Goal: Task Accomplishment & Management: Use online tool/utility

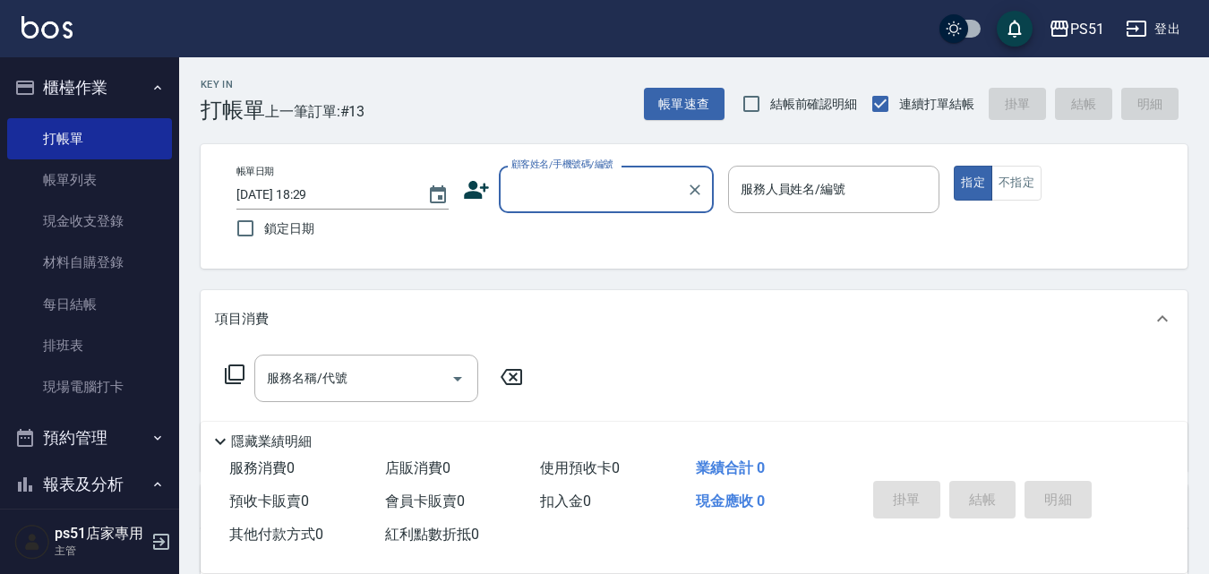
click at [598, 202] on input "顧客姓名/手機號碼/編號" at bounding box center [593, 189] width 172 height 31
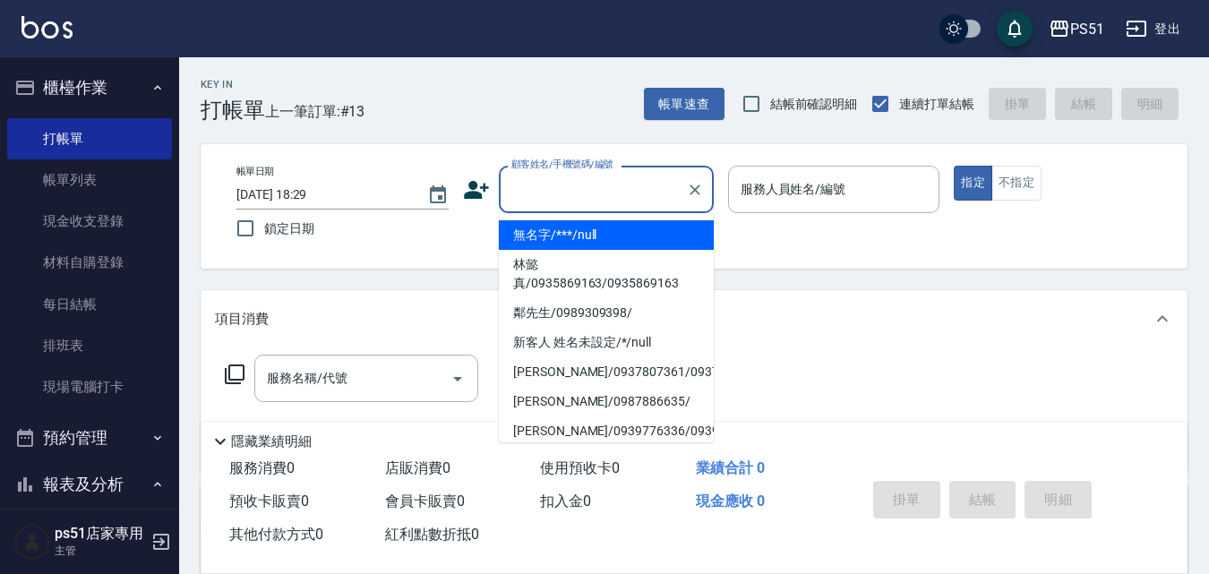
click at [598, 233] on li "無名字/***/null" at bounding box center [606, 235] width 215 height 30
type input "無名字/***/null"
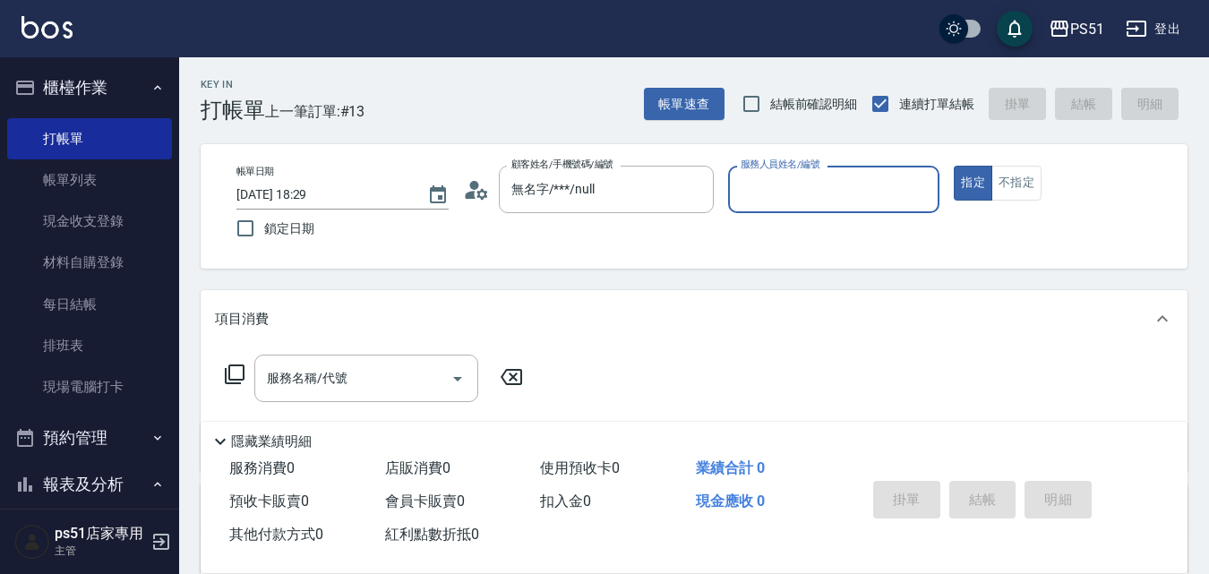
click at [756, 208] on div "服務人員姓名/編號" at bounding box center [834, 189] width 212 height 47
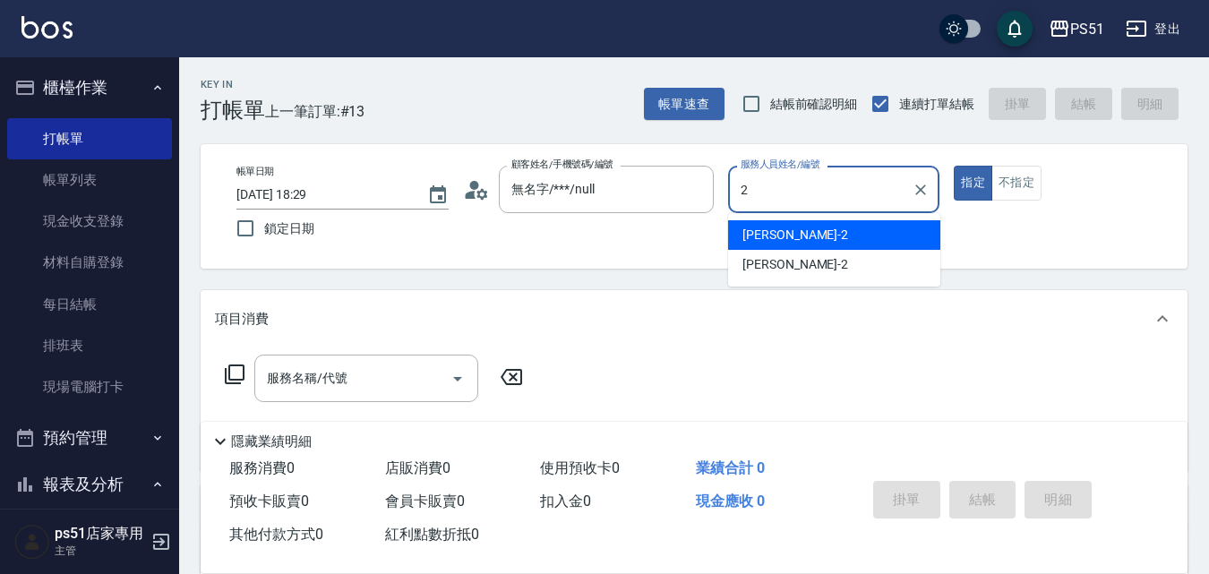
click at [790, 239] on div "[PERSON_NAME] -2" at bounding box center [834, 235] width 212 height 30
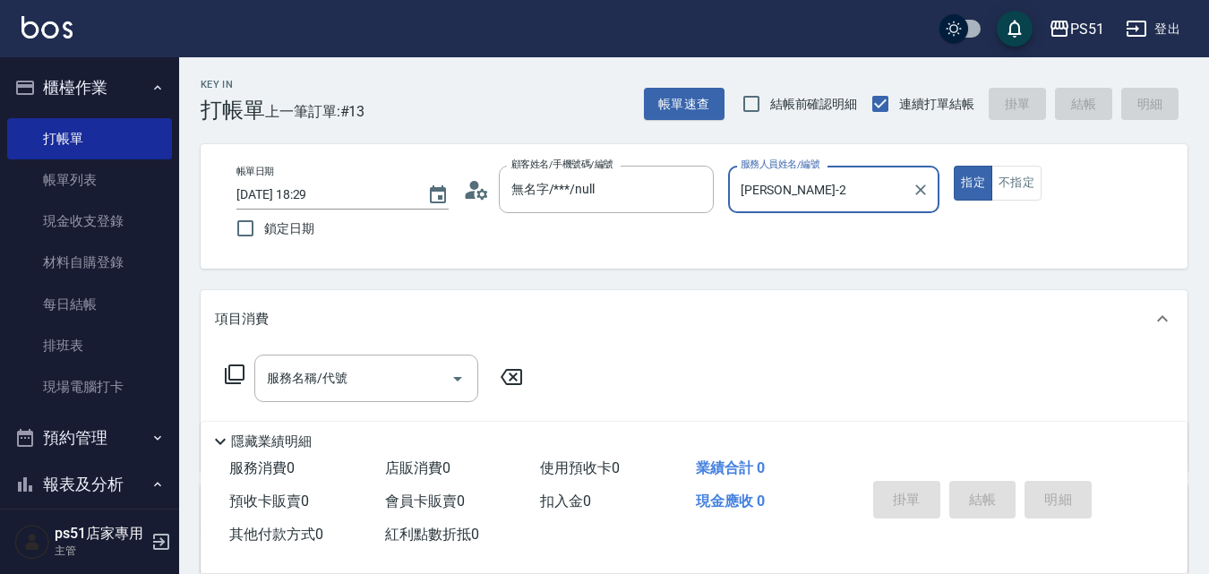
type input "[PERSON_NAME]-2"
click at [1022, 162] on div "帳單日期 [DATE] 18:29 鎖定日期 顧客姓名/手機號碼/編號 無名字/***/null 顧客姓名/手機號碼/編號 服務人員姓名/編號 [PERSON…" at bounding box center [694, 206] width 987 height 125
click at [1010, 197] on button "不指定" at bounding box center [1017, 183] width 50 height 35
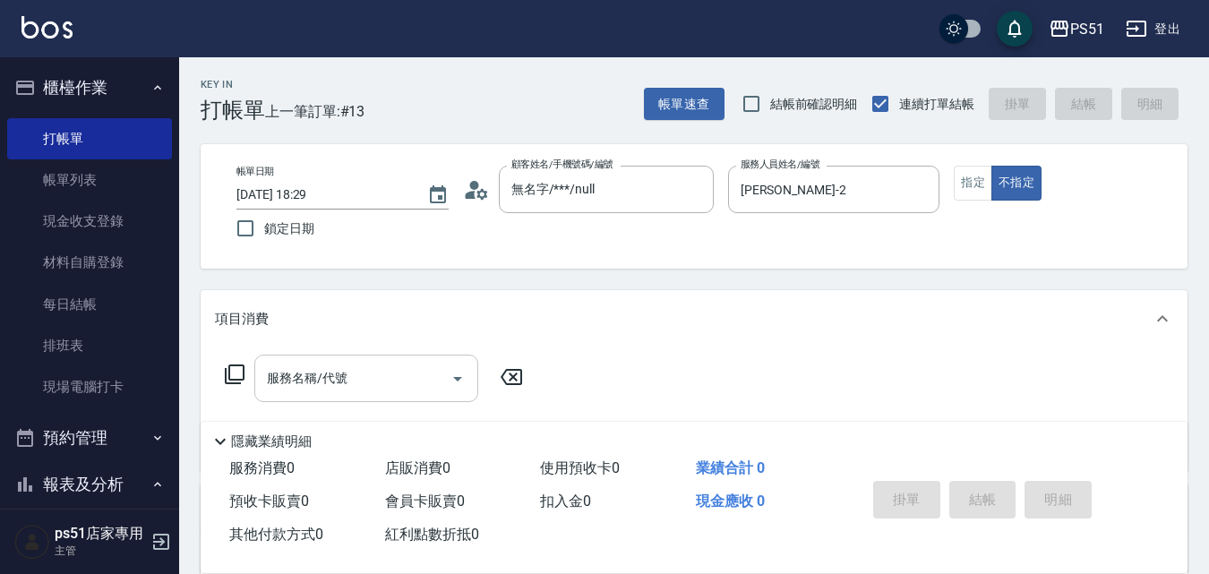
click at [286, 389] on input "服務名稱/代號" at bounding box center [352, 378] width 181 height 31
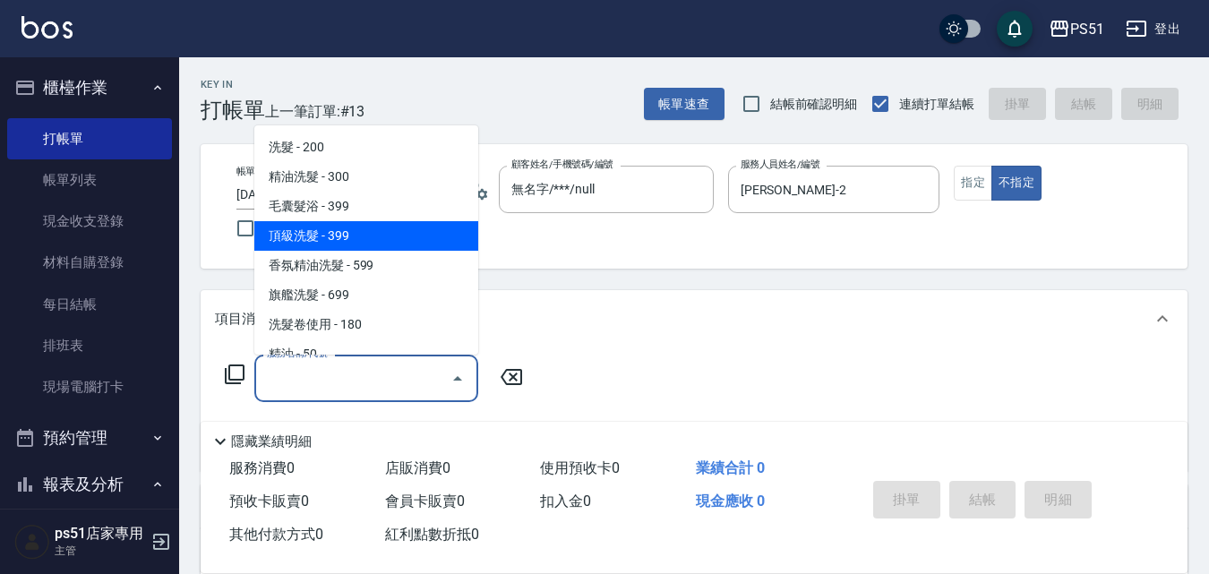
click at [383, 240] on span "頂級洗髮 - 399" at bounding box center [366, 236] width 224 height 30
type input "頂級洗髮(104)"
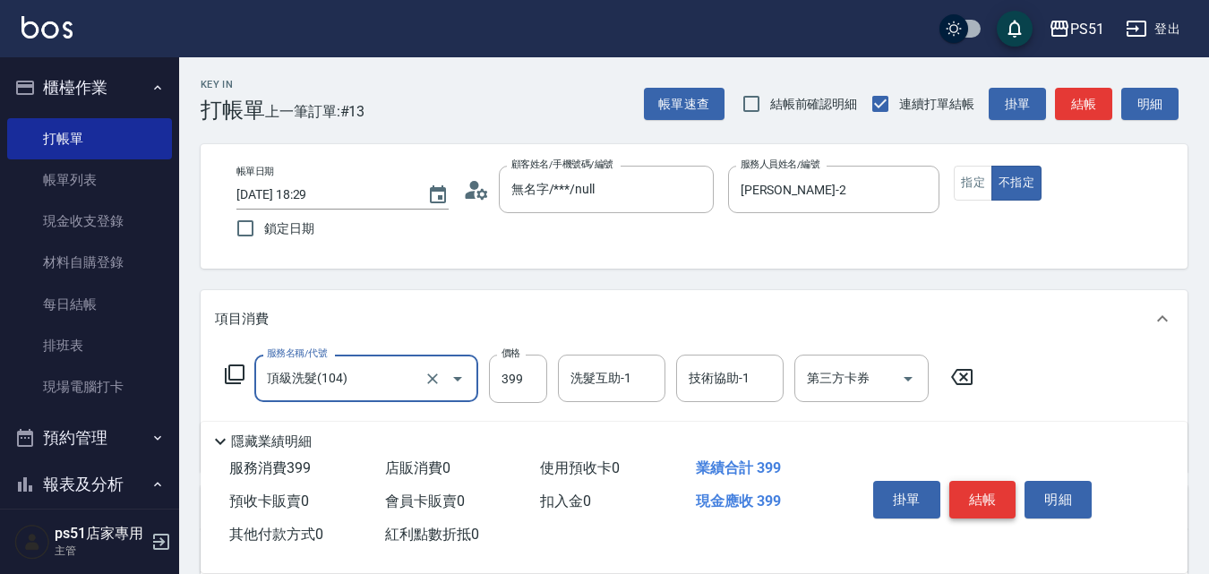
click at [994, 486] on button "結帳" at bounding box center [983, 500] width 67 height 38
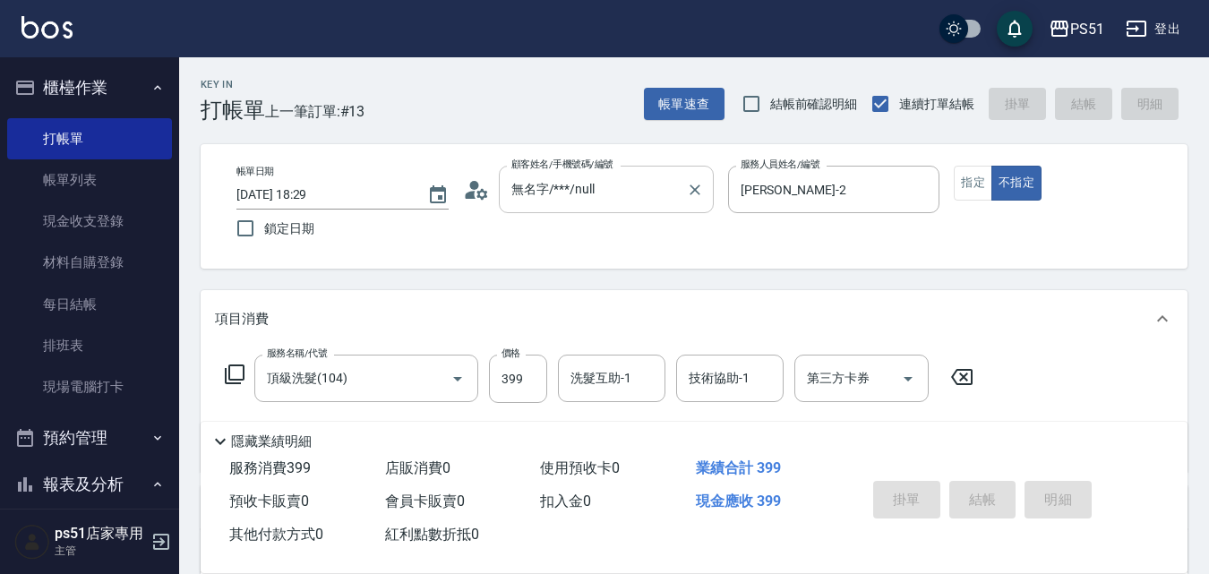
type input "[DATE] 19:41"
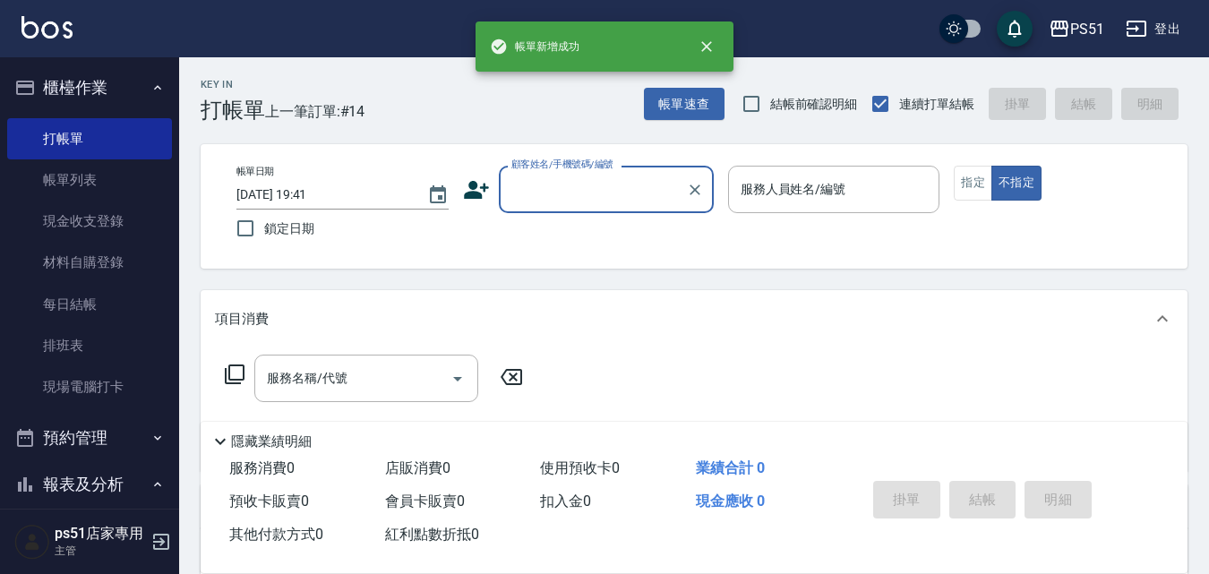
click at [574, 187] on input "顧客姓名/手機號碼/編號" at bounding box center [593, 189] width 172 height 31
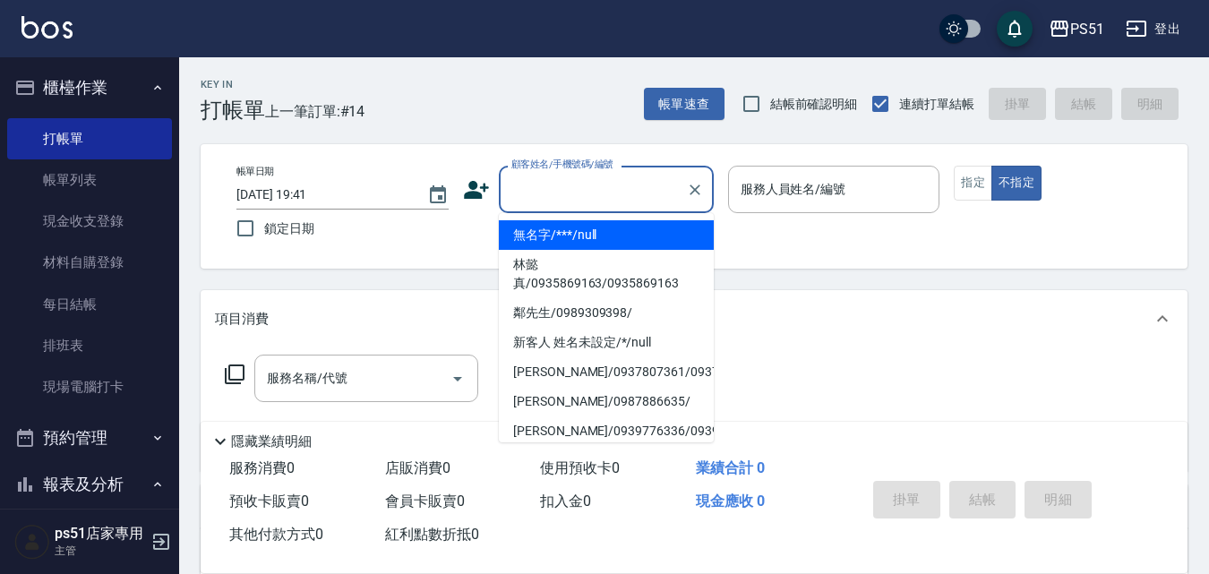
click at [590, 237] on li "無名字/***/null" at bounding box center [606, 235] width 215 height 30
type input "無名字/***/null"
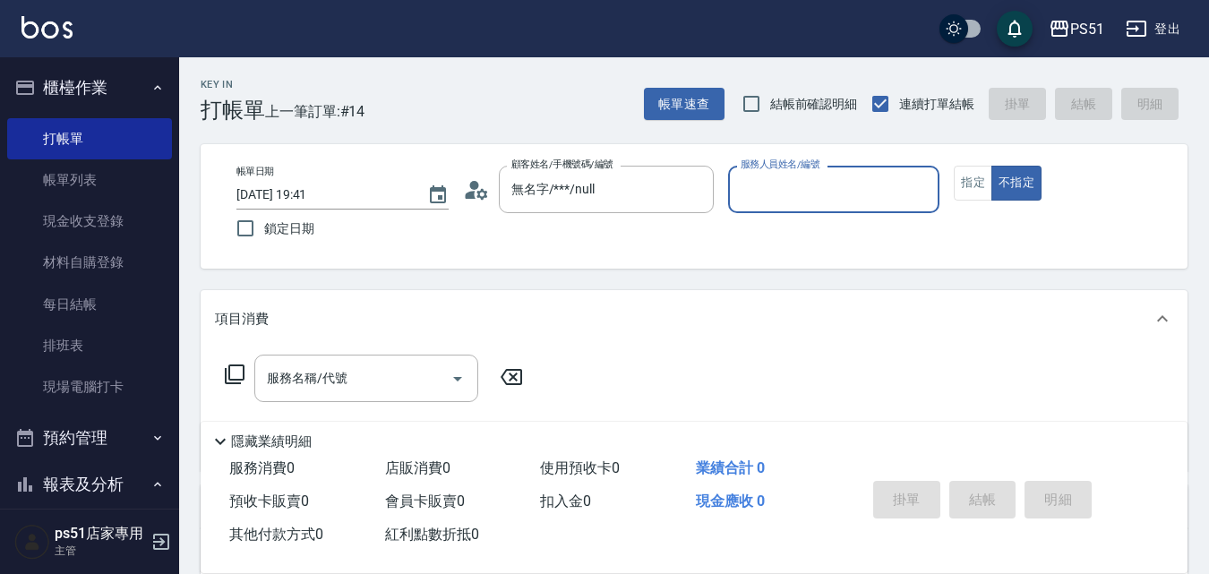
click at [884, 197] on input "服務人員姓名/編號" at bounding box center [834, 189] width 196 height 31
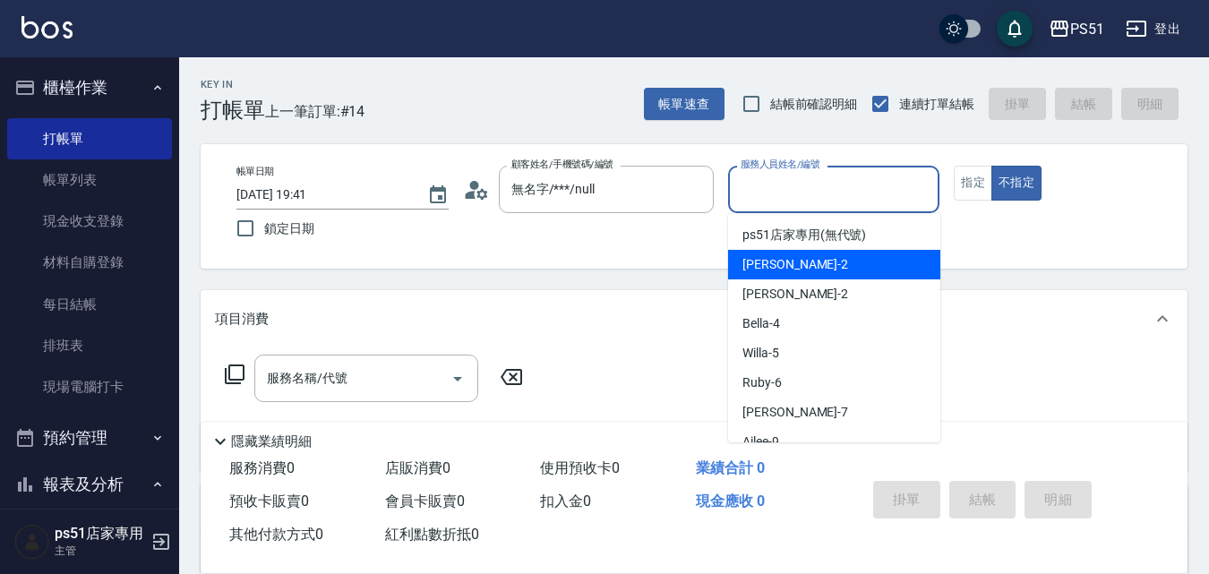
click at [867, 259] on div "[PERSON_NAME] -2" at bounding box center [834, 265] width 212 height 30
type input "[PERSON_NAME]-2"
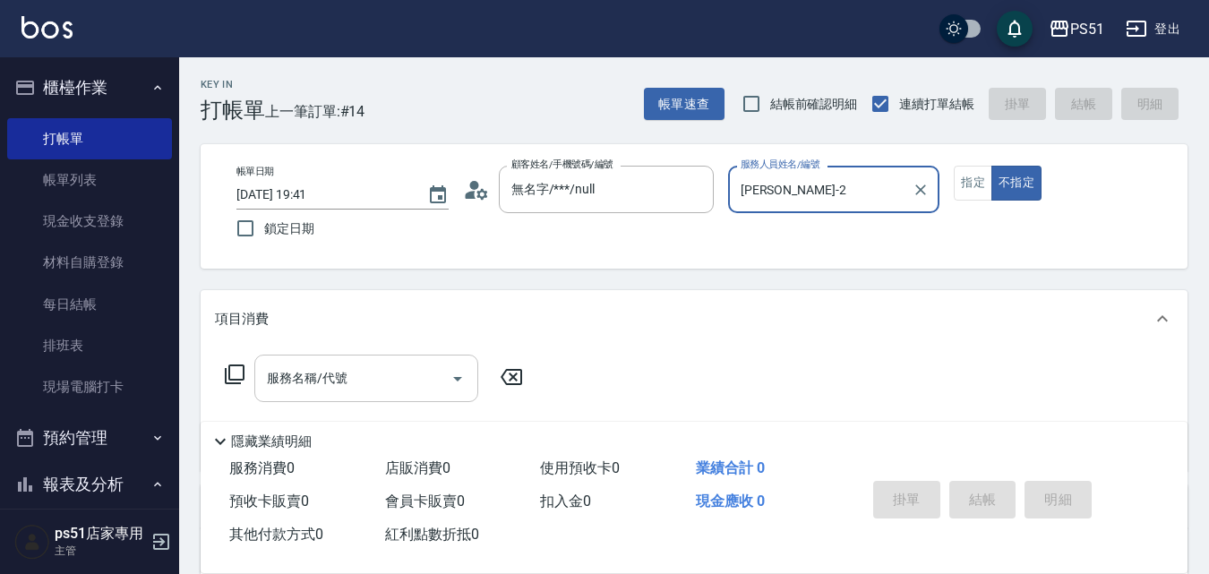
click at [327, 381] on div "服務名稱/代號 服務名稱/代號" at bounding box center [366, 378] width 224 height 47
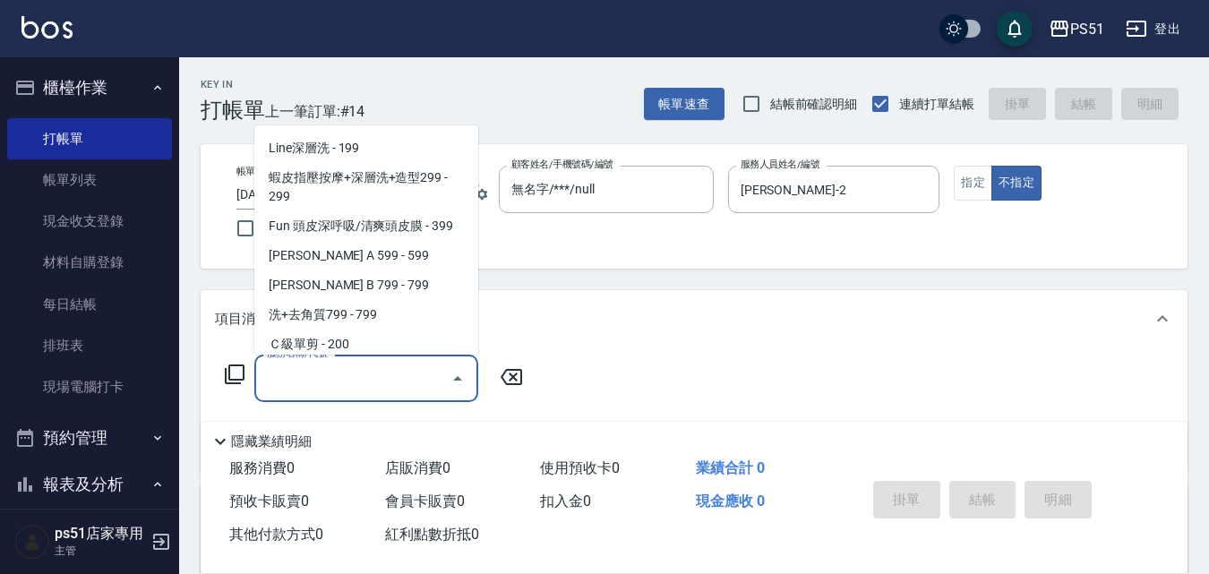
scroll to position [418, 0]
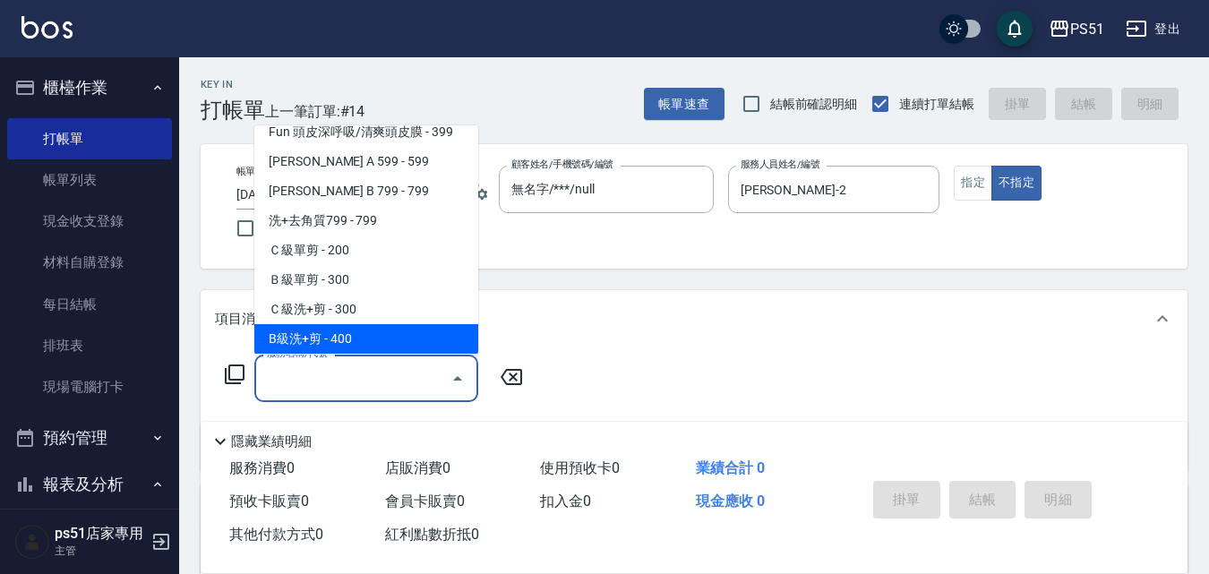
click at [398, 334] on span "B級洗+剪 - 400" at bounding box center [366, 339] width 224 height 30
type input "B級洗+剪(204)"
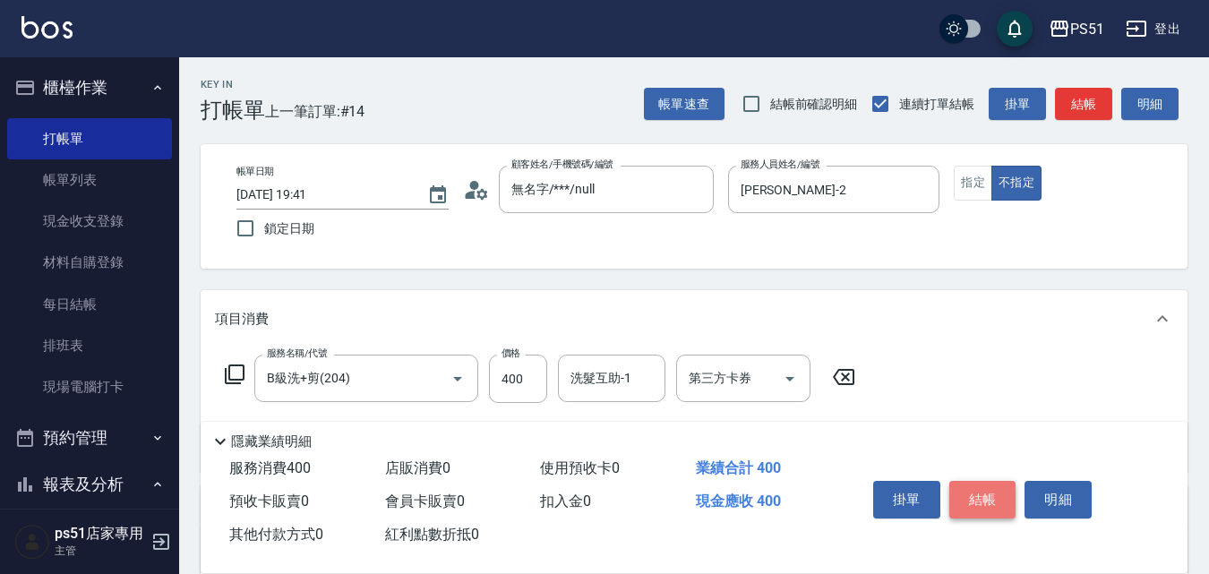
click at [967, 483] on button "結帳" at bounding box center [983, 500] width 67 height 38
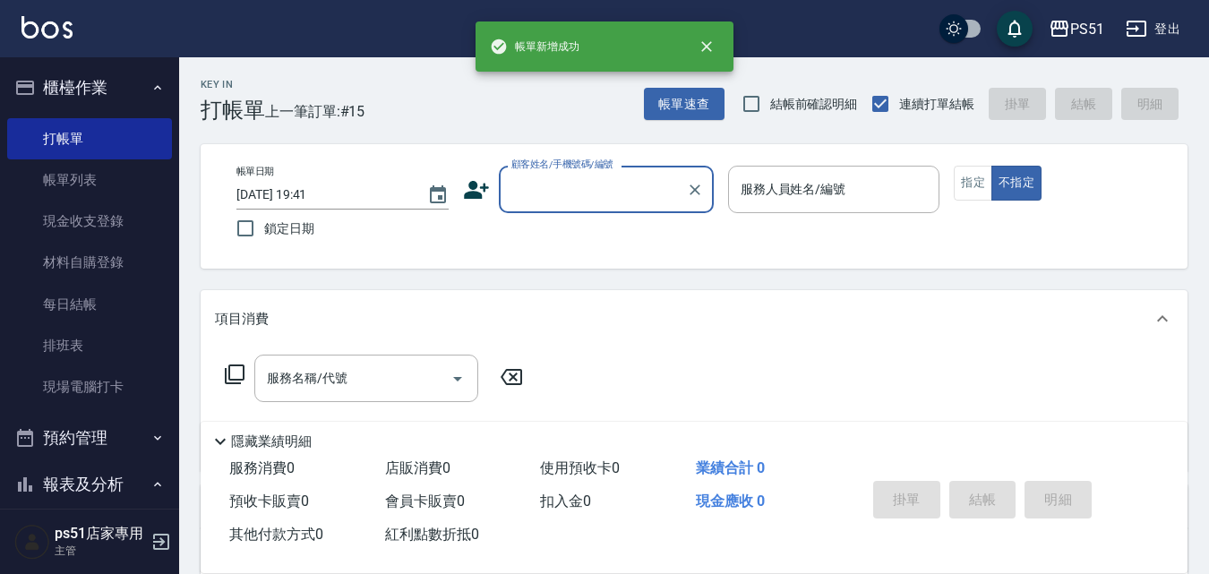
drag, startPoint x: 582, startPoint y: 185, endPoint x: 581, endPoint y: 197, distance: 12.7
click at [581, 188] on input "顧客姓名/手機號碼/編號" at bounding box center [593, 189] width 172 height 31
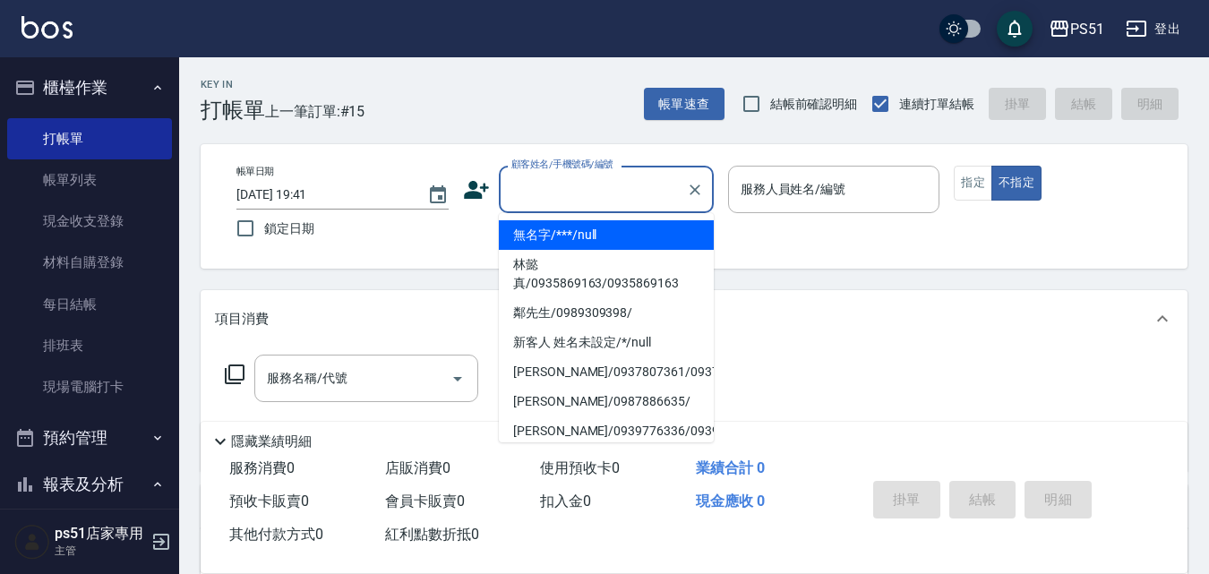
click at [576, 239] on li "無名字/***/null" at bounding box center [606, 235] width 215 height 30
type input "無名字/***/null"
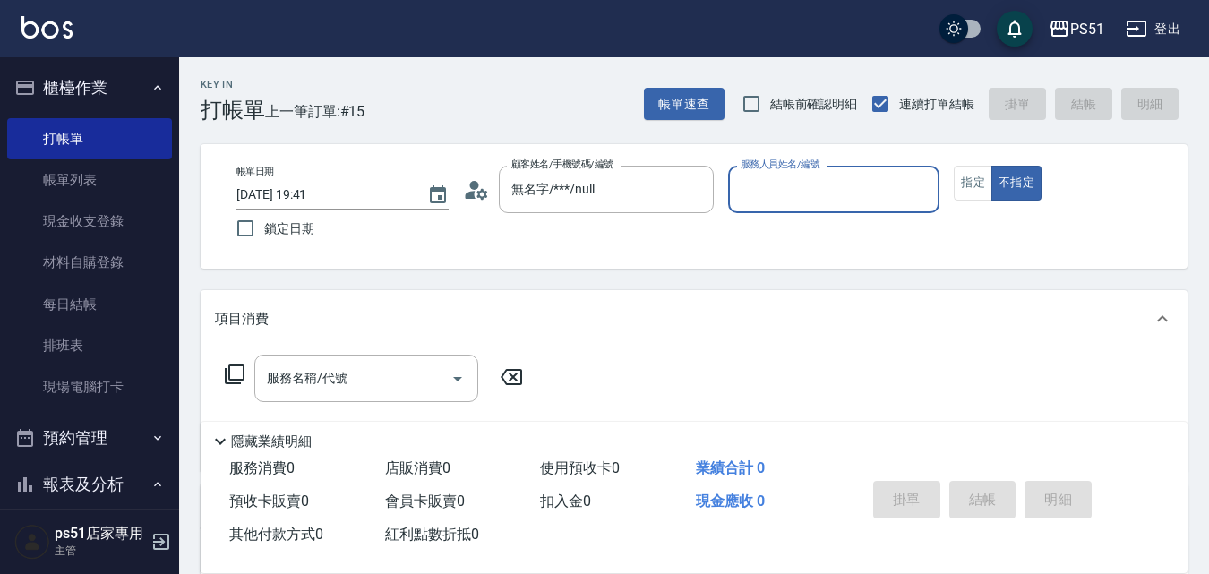
click at [832, 202] on input "服務人員姓名/編號" at bounding box center [834, 189] width 196 height 31
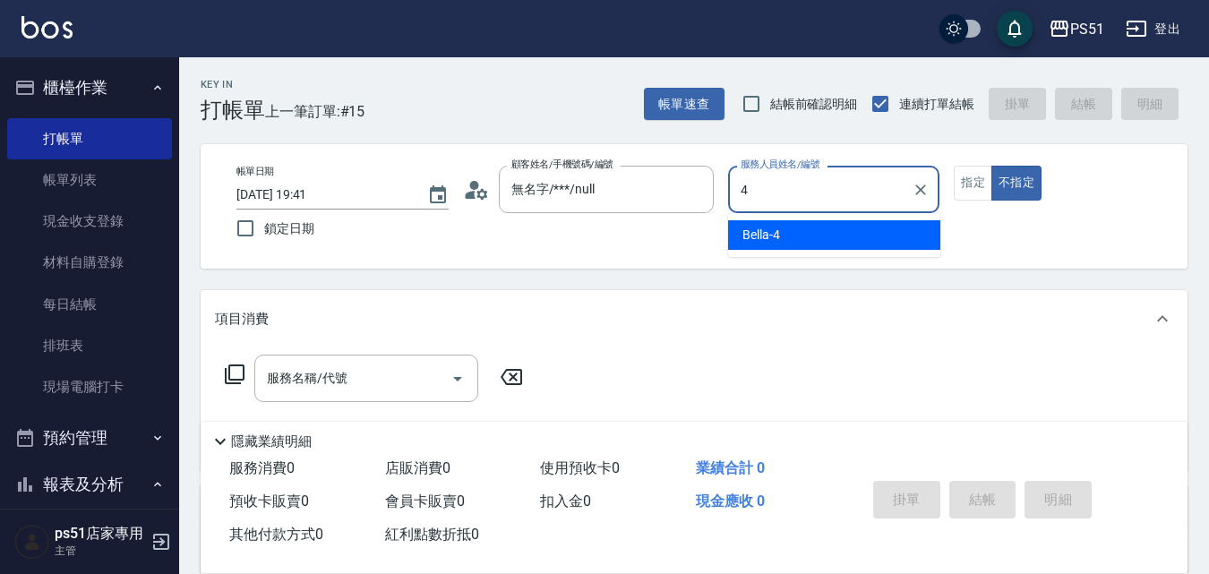
click at [827, 239] on div "Bella -4" at bounding box center [834, 235] width 212 height 30
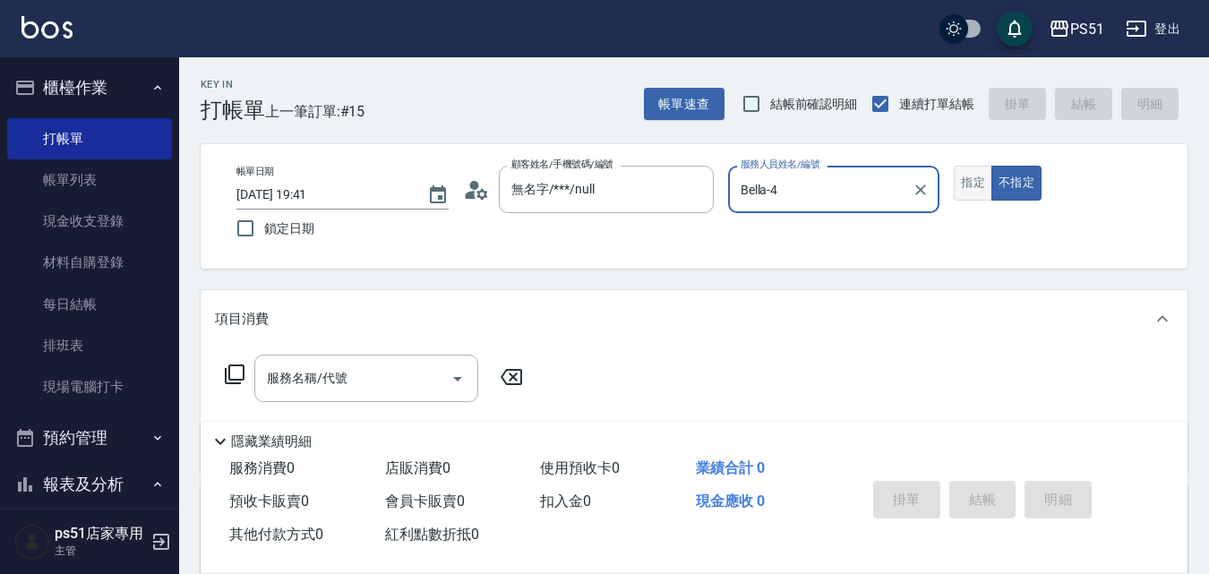
type input "Bella-4"
click at [976, 186] on button "指定" at bounding box center [973, 183] width 39 height 35
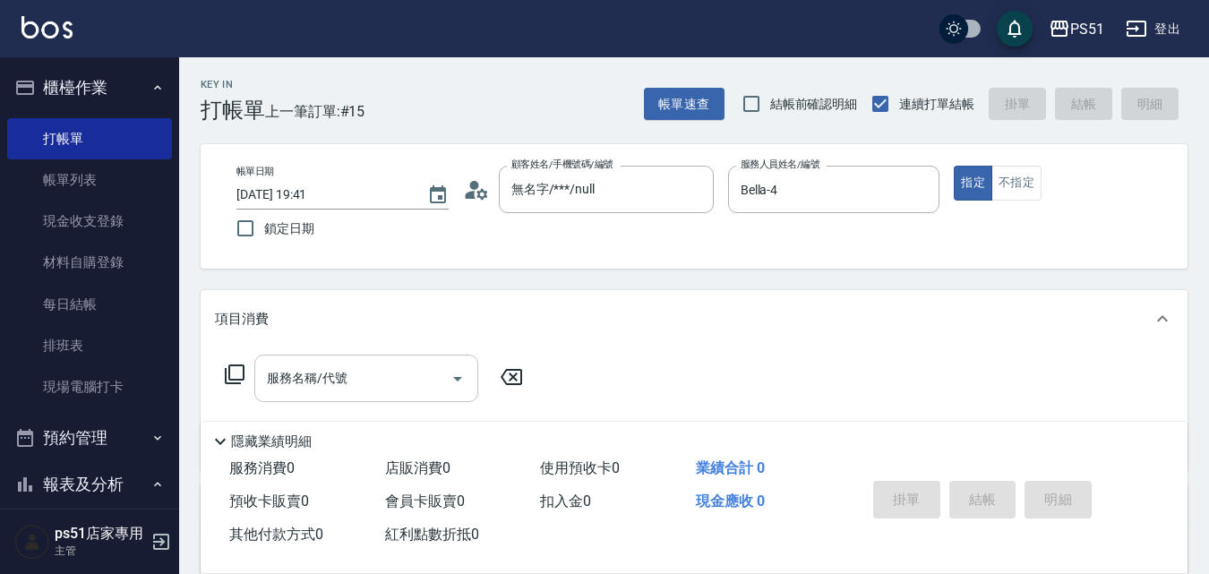
click at [297, 389] on input "服務名稱/代號" at bounding box center [352, 378] width 181 height 31
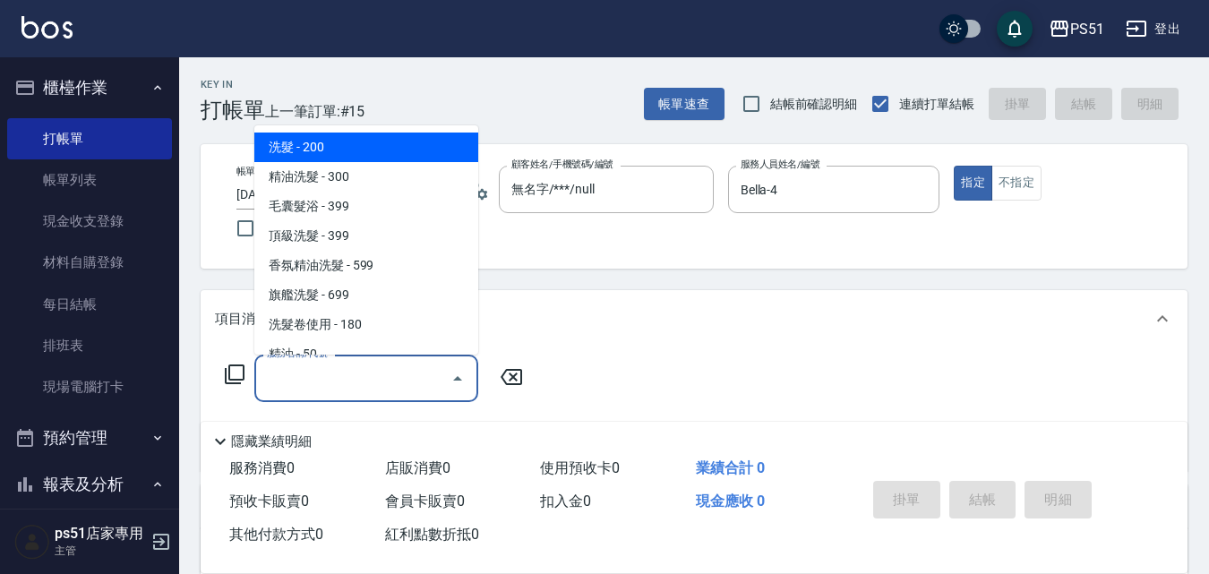
click at [397, 154] on span "洗髮 - 200" at bounding box center [366, 148] width 224 height 30
type input "洗髮(101)"
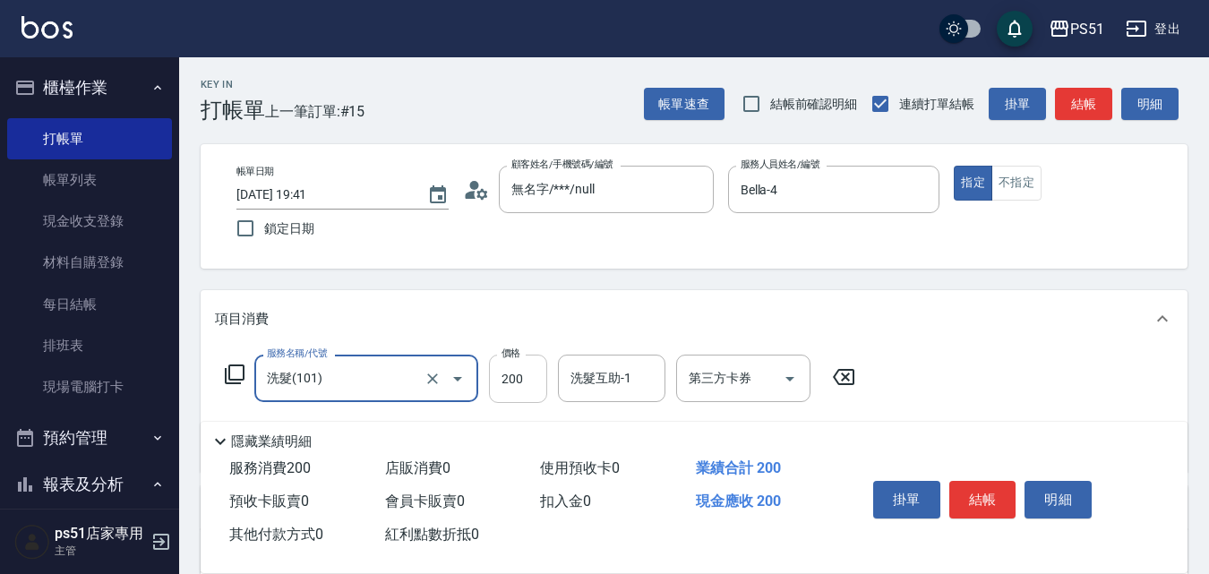
click at [525, 374] on input "200" at bounding box center [518, 379] width 58 height 48
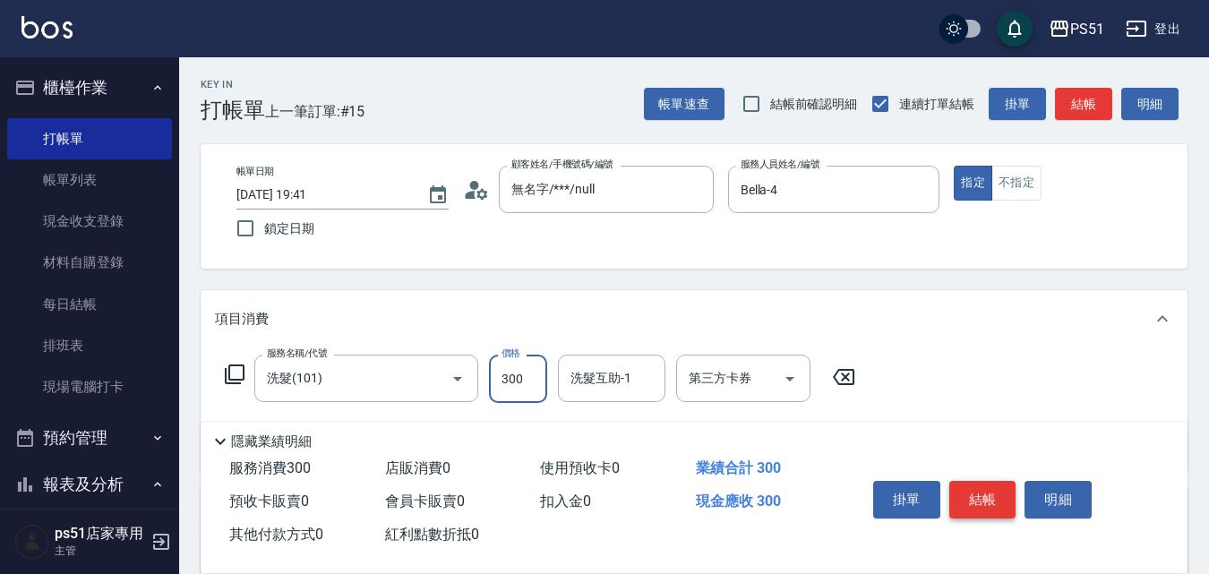
type input "300"
drag, startPoint x: 988, startPoint y: 488, endPoint x: 839, endPoint y: 477, distance: 149.1
click at [988, 488] on button "結帳" at bounding box center [983, 500] width 67 height 38
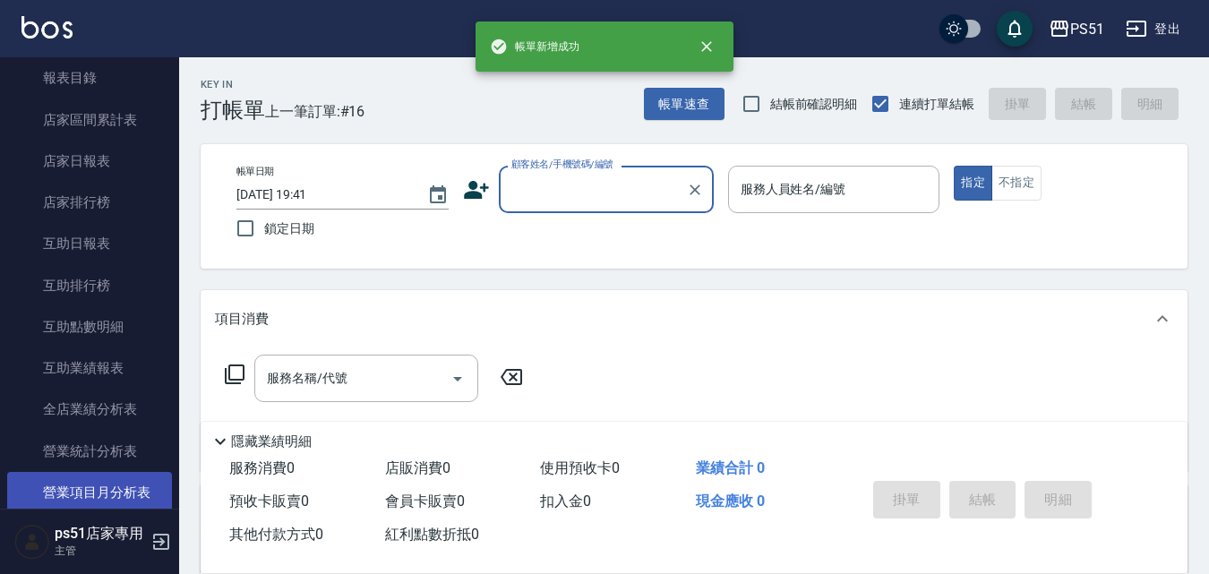
scroll to position [627, 0]
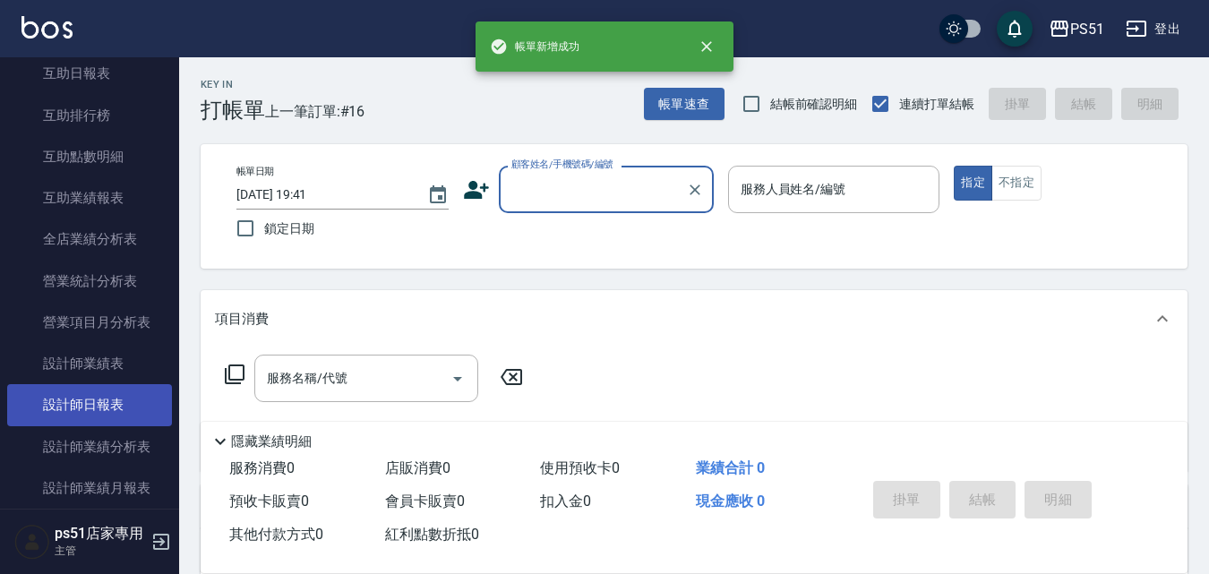
click at [111, 396] on link "設計師日報表" at bounding box center [89, 404] width 165 height 41
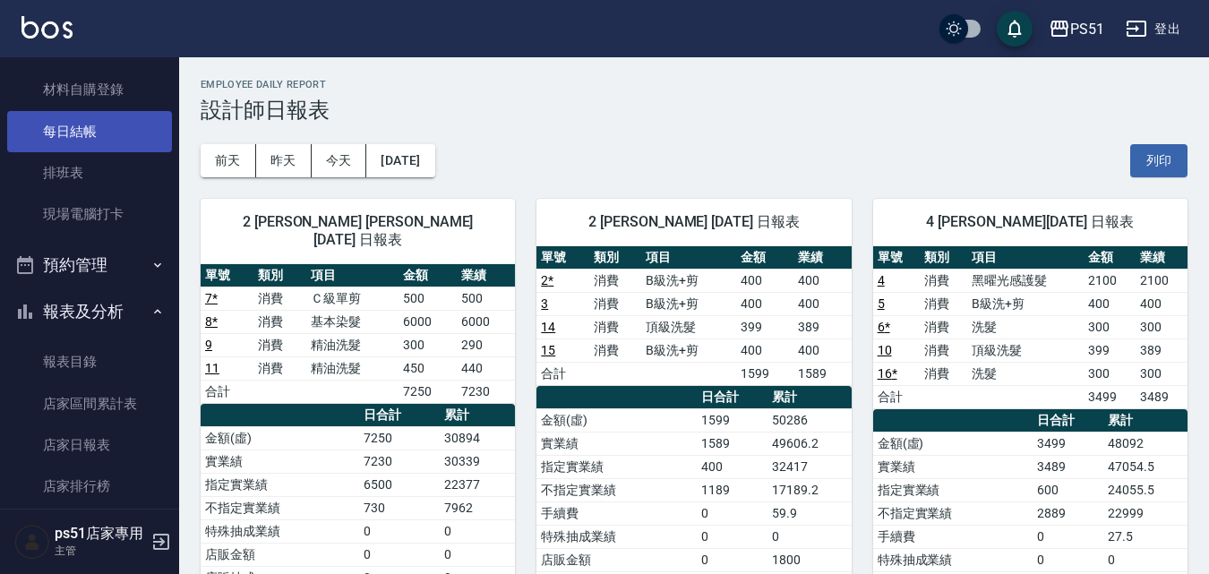
scroll to position [209, 0]
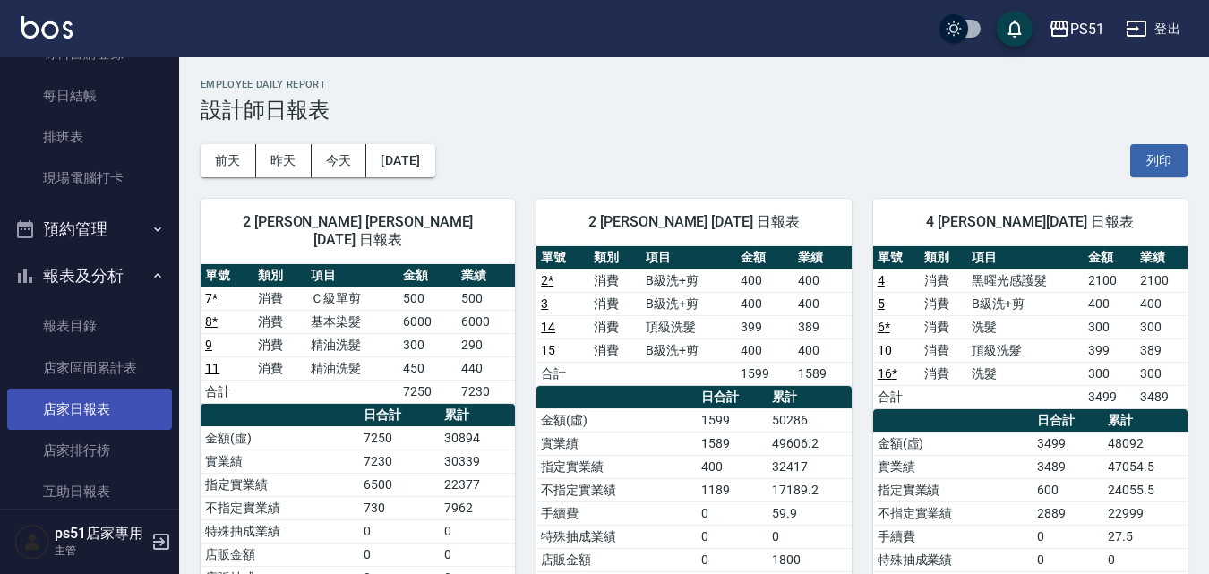
click at [108, 400] on link "店家日報表" at bounding box center [89, 409] width 165 height 41
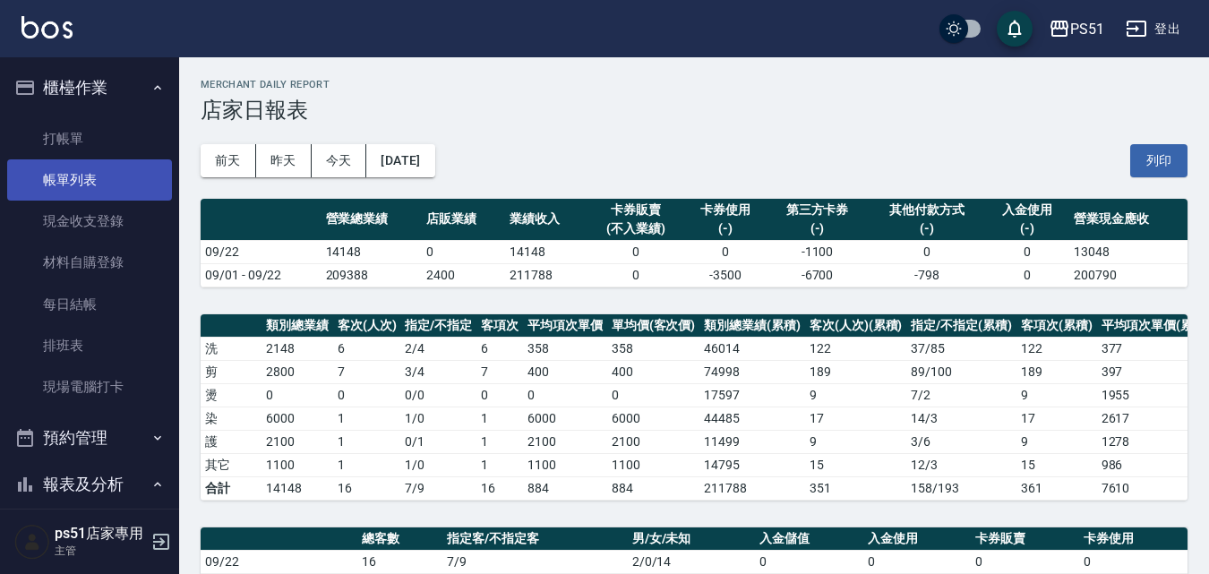
click at [124, 174] on link "帳單列表" at bounding box center [89, 179] width 165 height 41
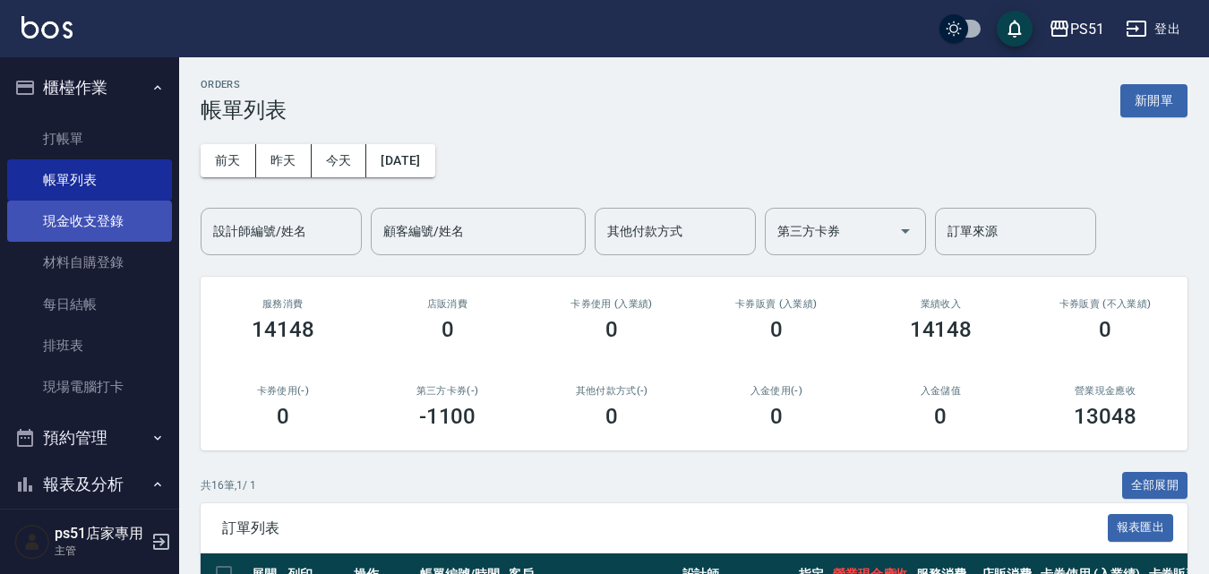
click at [110, 215] on link "現金收支登錄" at bounding box center [89, 221] width 165 height 41
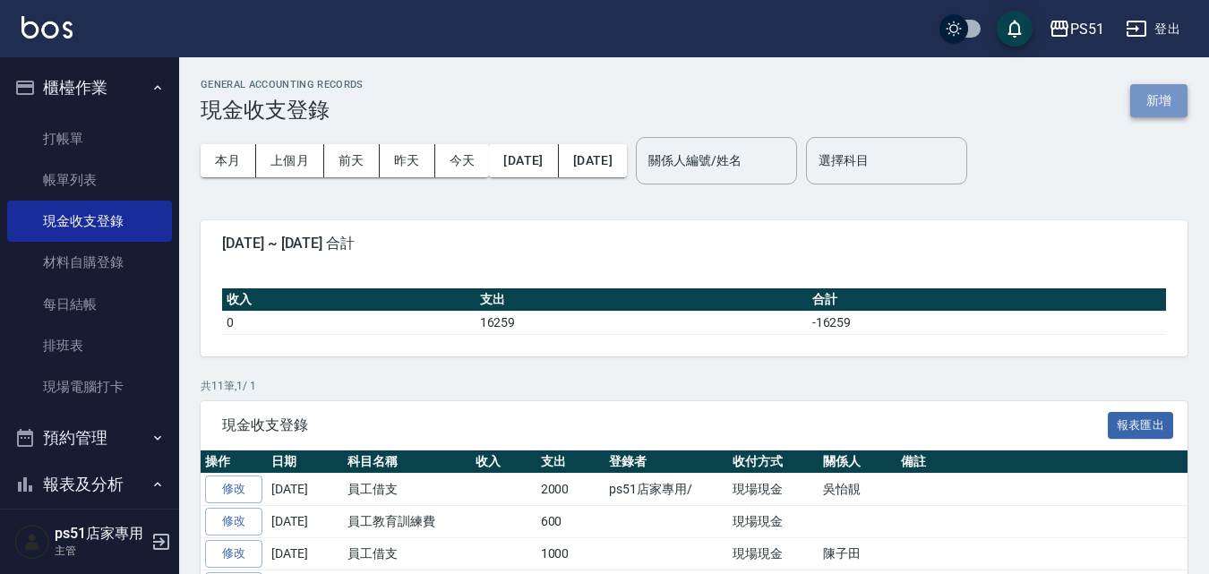
click at [1171, 99] on button "新增" at bounding box center [1159, 100] width 57 height 33
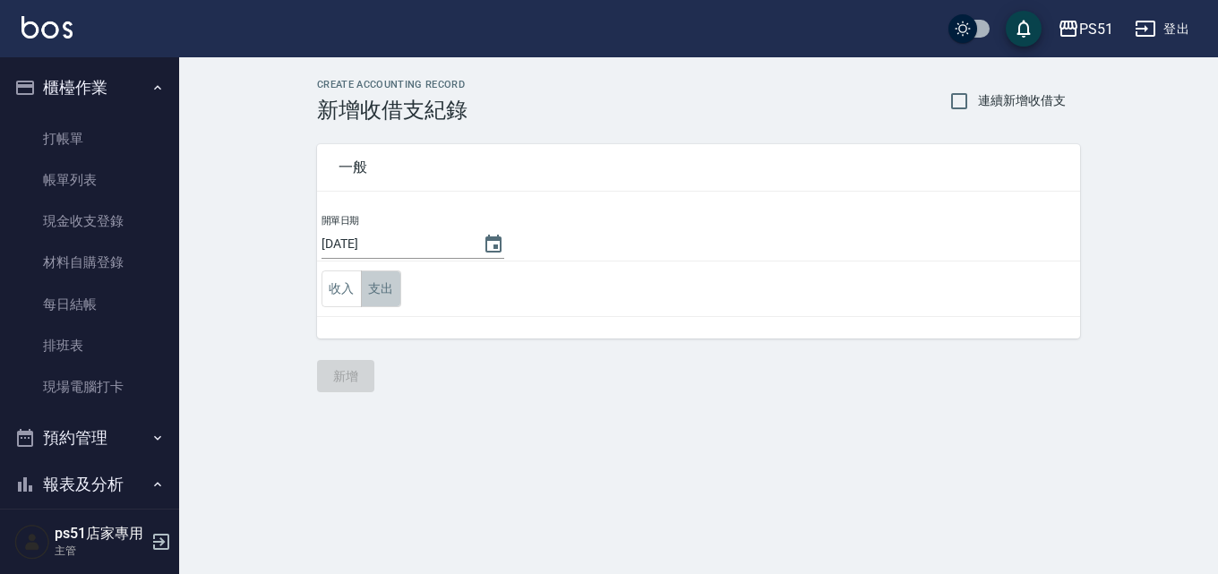
click at [369, 286] on button "支出" at bounding box center [381, 289] width 40 height 37
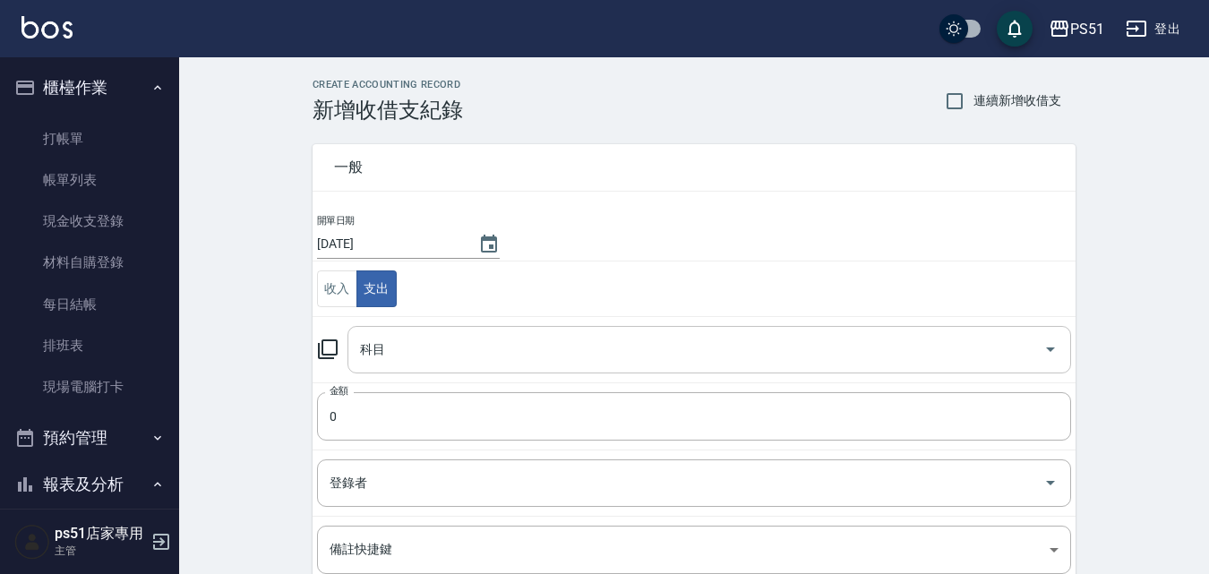
click at [430, 348] on input "科目" at bounding box center [696, 349] width 681 height 31
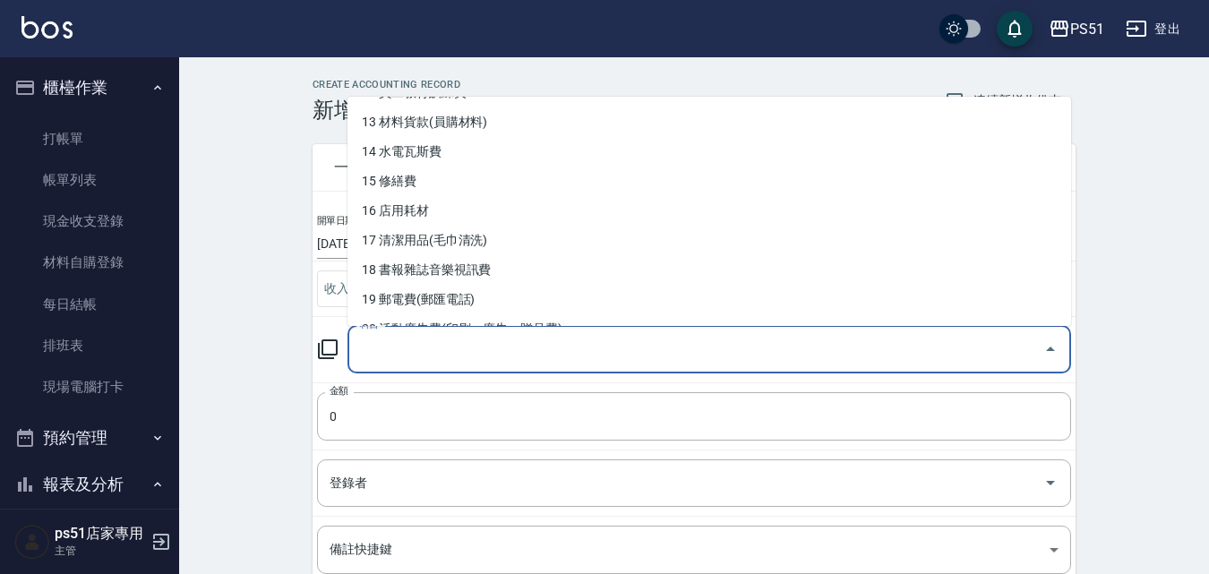
scroll to position [418, 0]
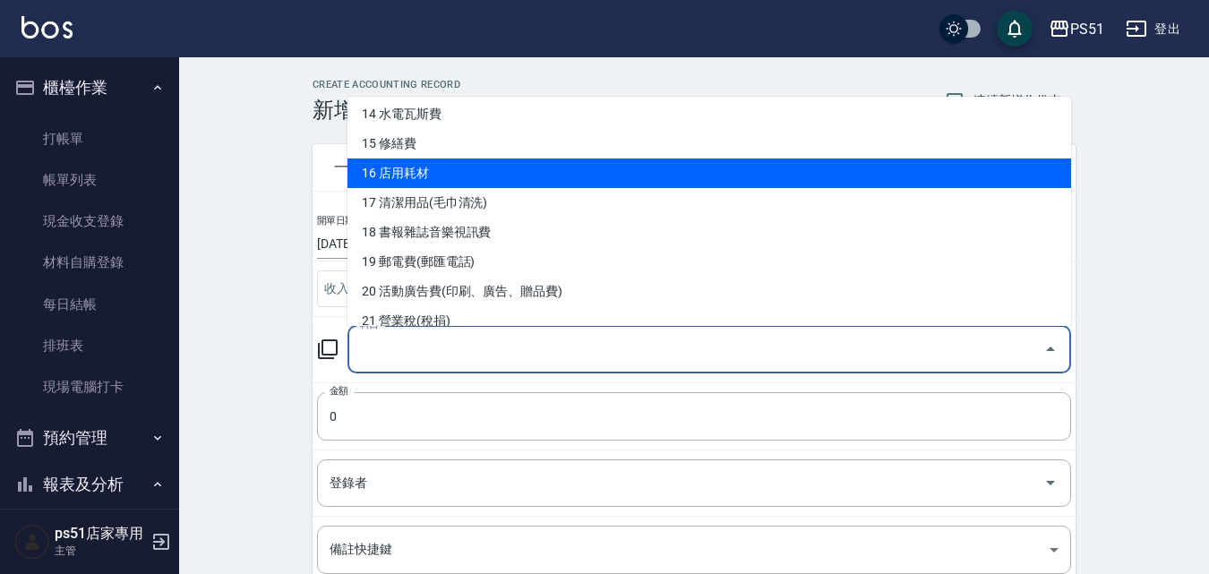
click at [517, 164] on li "16 店用耗材" at bounding box center [710, 174] width 724 height 30
type input "16 店用耗材"
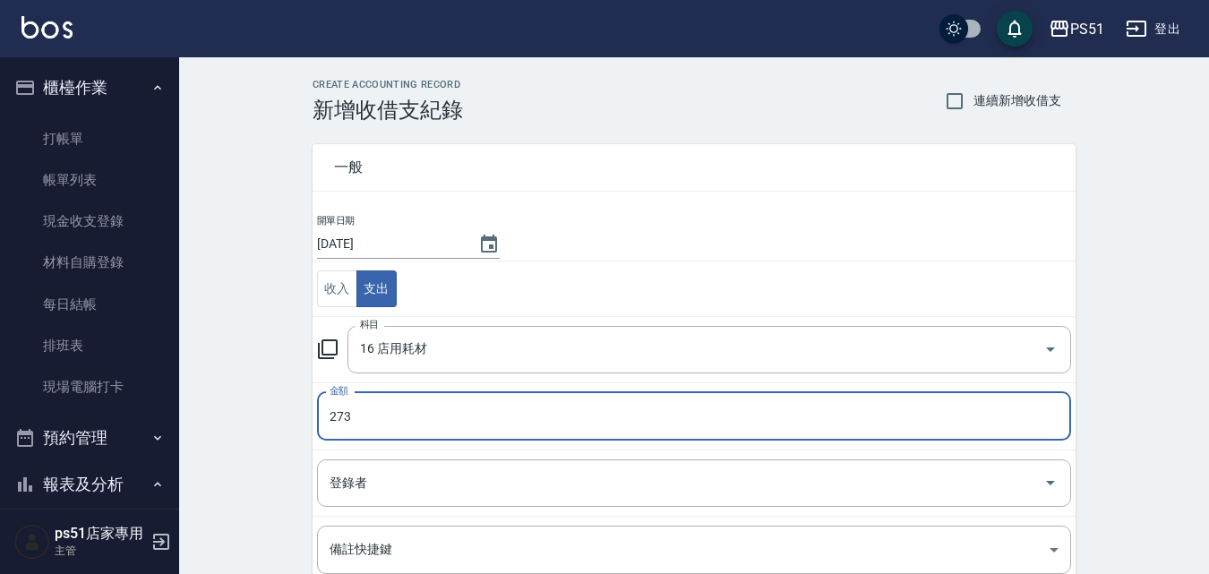
type input "273"
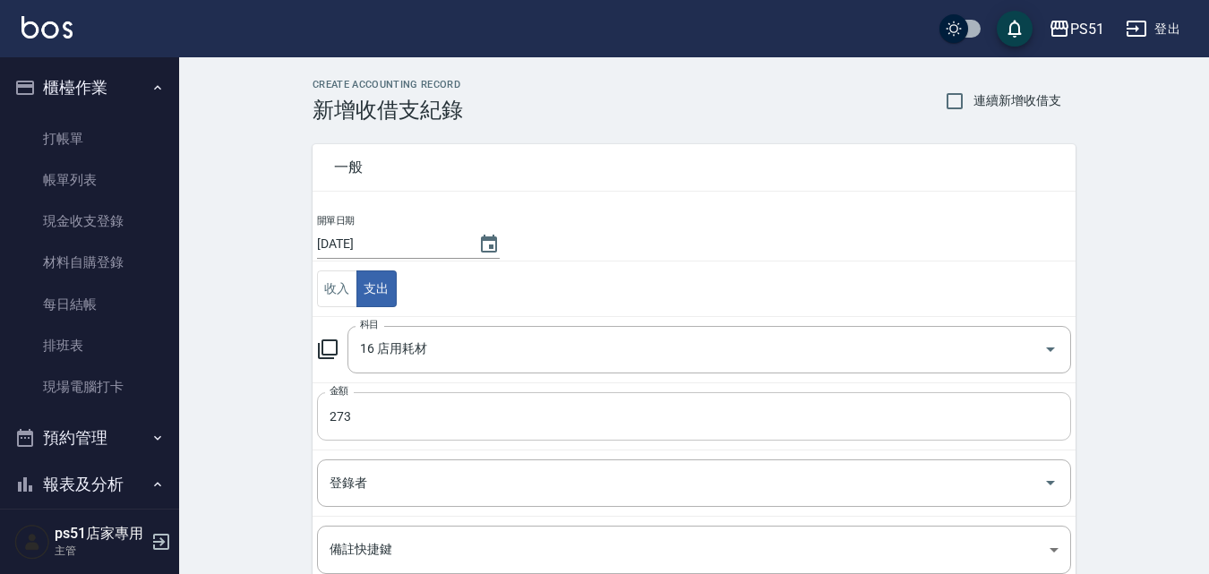
scroll to position [217, 0]
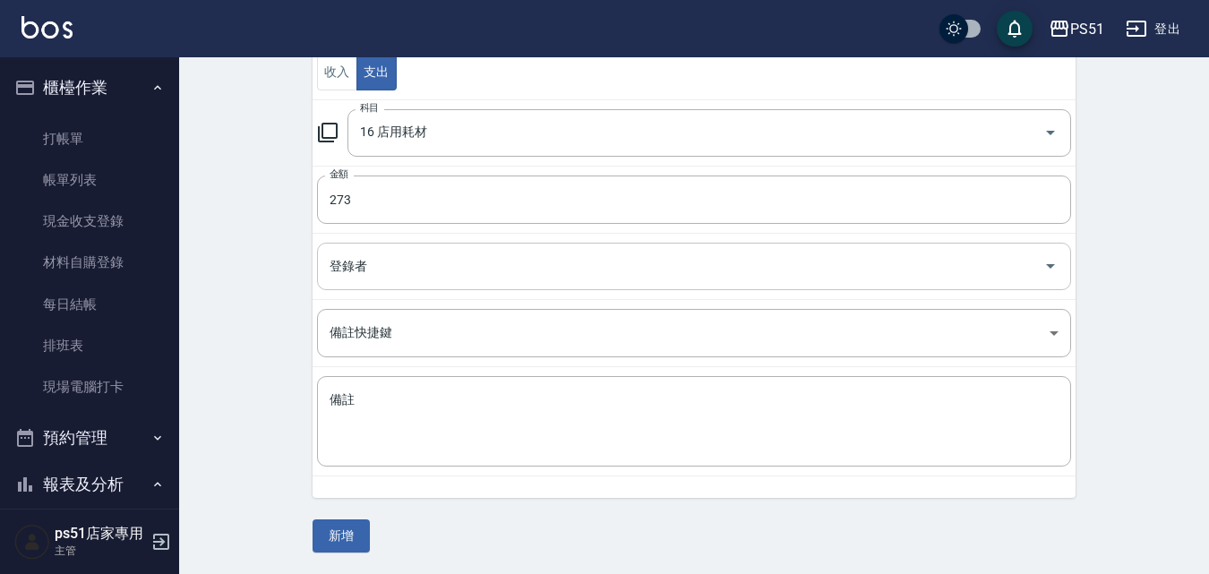
click at [420, 252] on input "登錄者" at bounding box center [680, 266] width 711 height 31
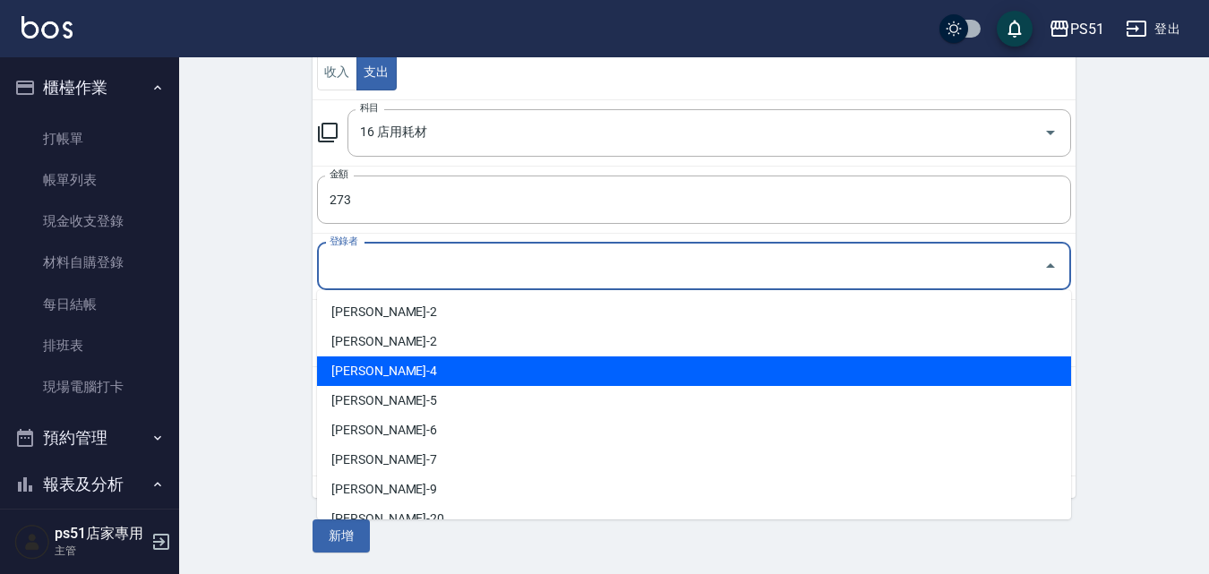
scroll to position [406, 0]
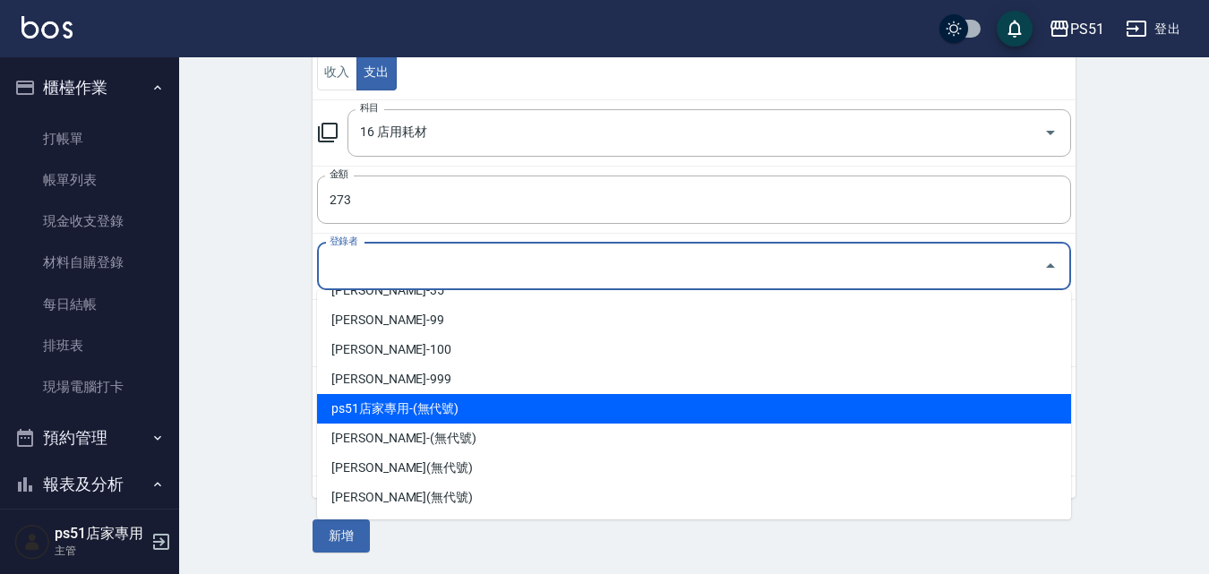
click at [431, 417] on li "ps51店家專用-(無代號)" at bounding box center [694, 409] width 754 height 30
type input "ps51店家專用-(無代號)"
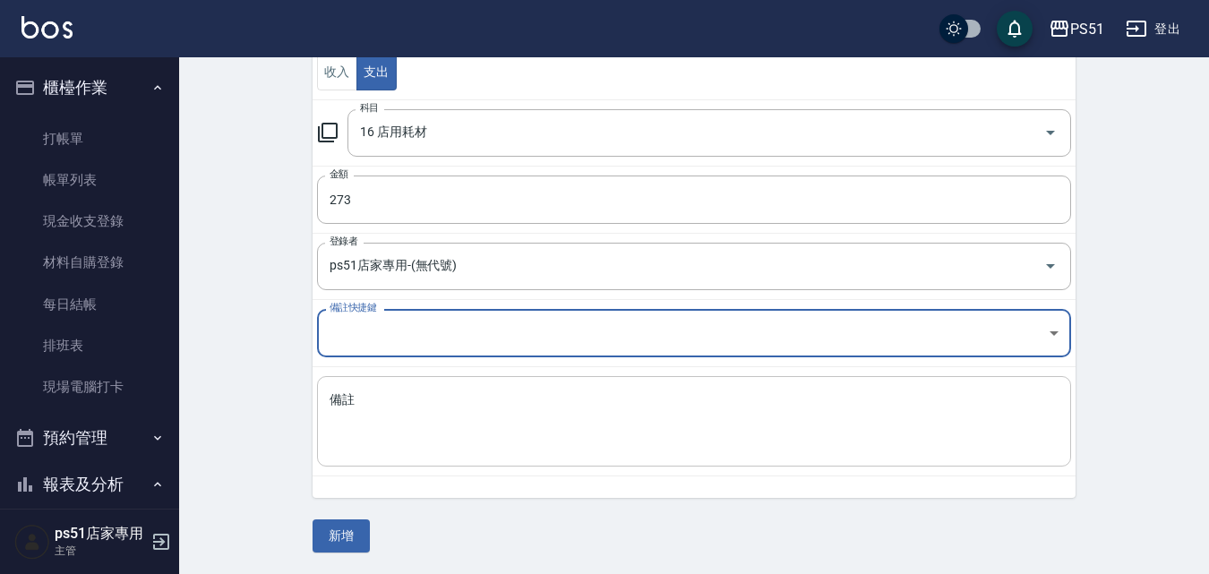
click at [401, 442] on textarea "備註" at bounding box center [694, 421] width 729 height 61
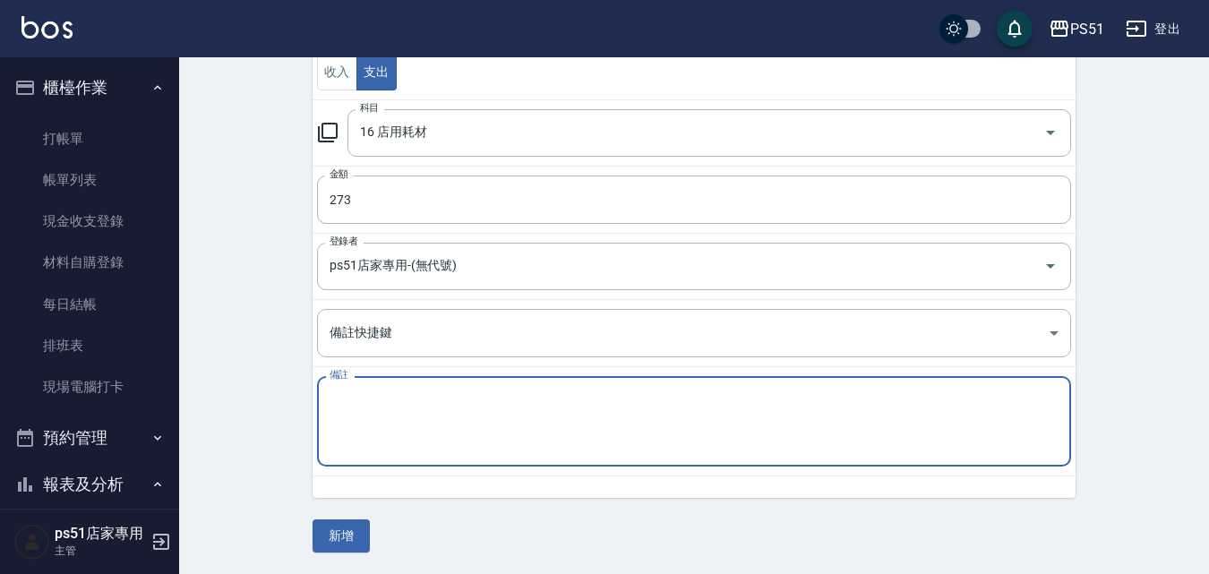
type textarea "w"
type textarea "ㄊ"
type textarea "垃圾袋"
click at [343, 531] on button "新增" at bounding box center [341, 536] width 57 height 33
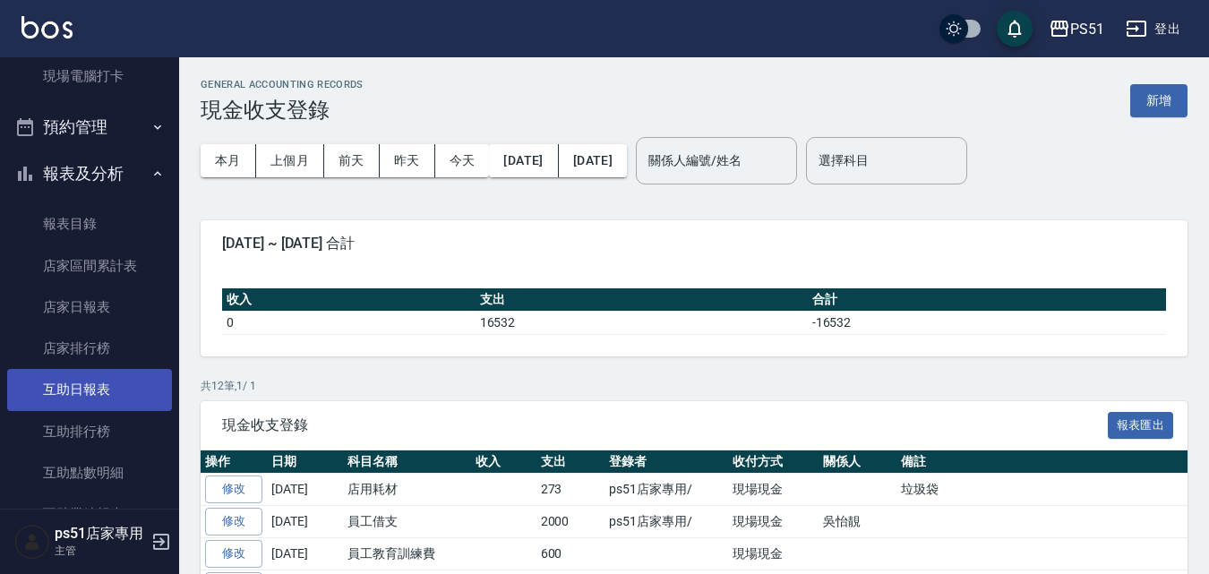
scroll to position [418, 0]
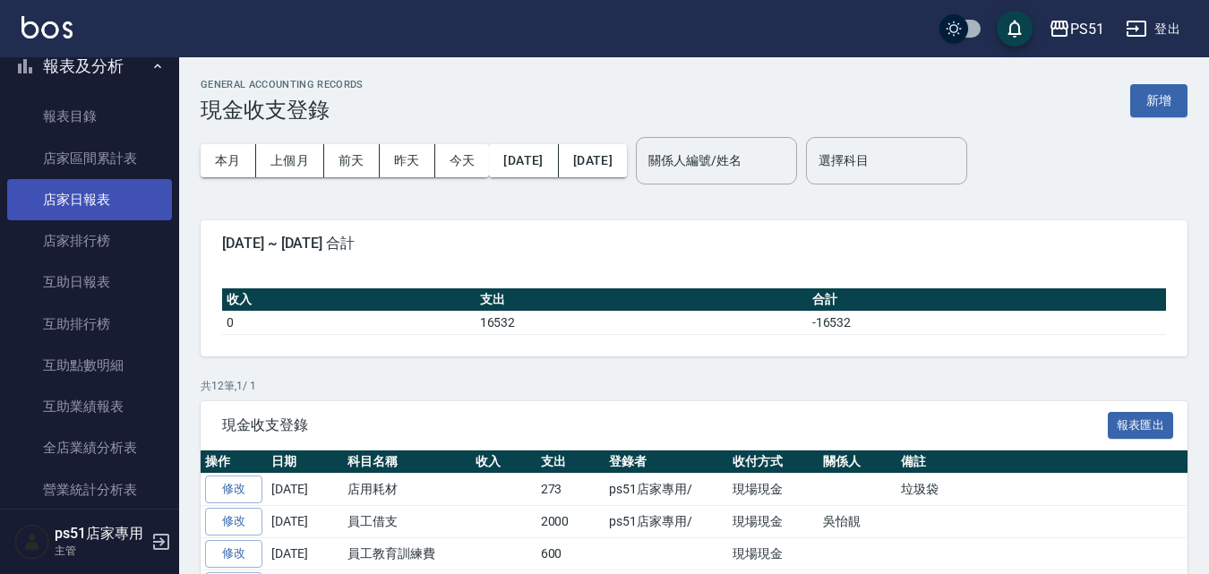
click at [100, 204] on link "店家日報表" at bounding box center [89, 199] width 165 height 41
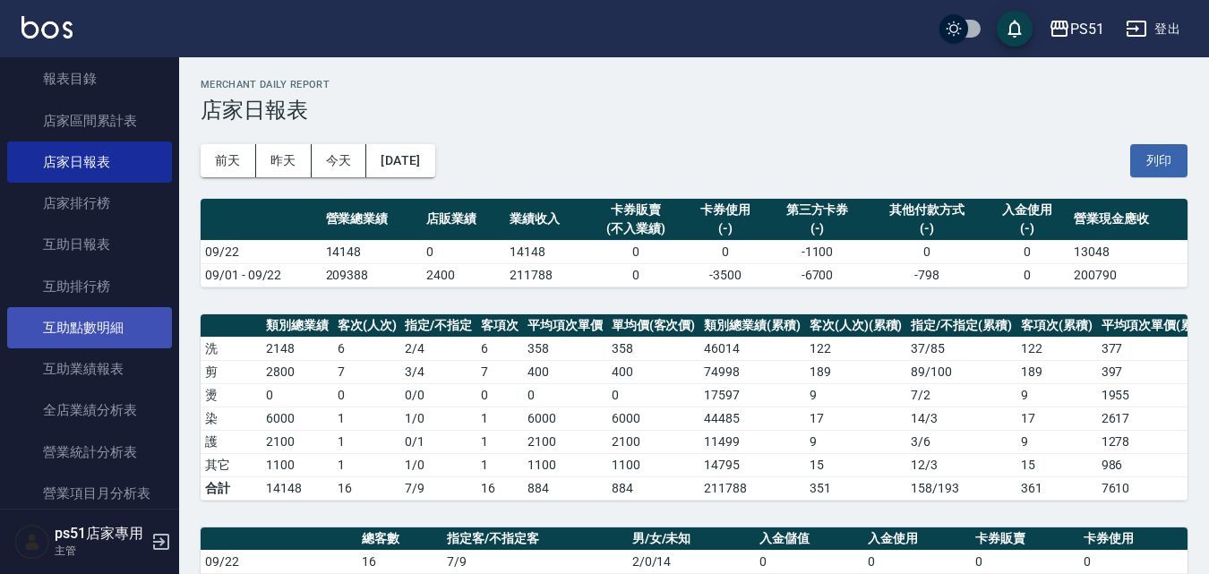
scroll to position [418, 0]
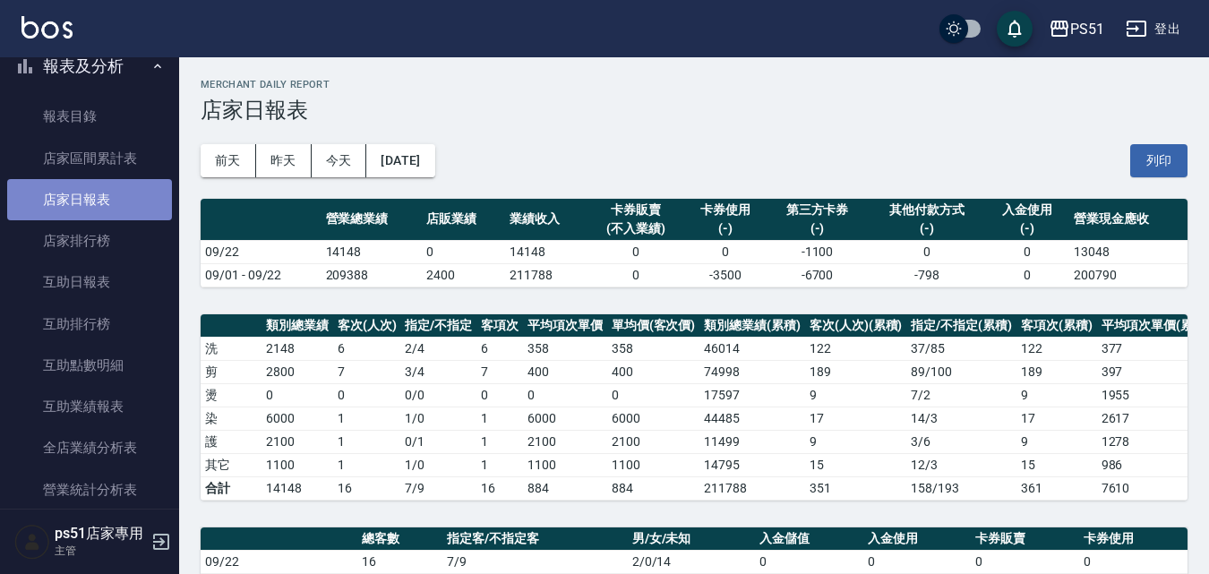
click at [118, 199] on link "店家日報表" at bounding box center [89, 199] width 165 height 41
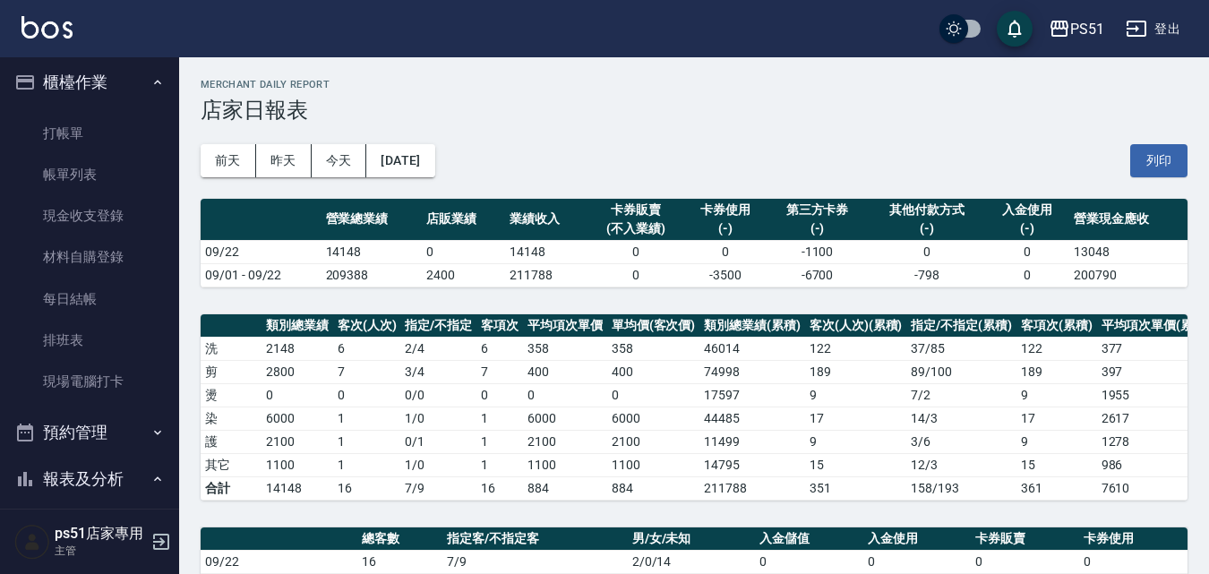
scroll to position [0, 0]
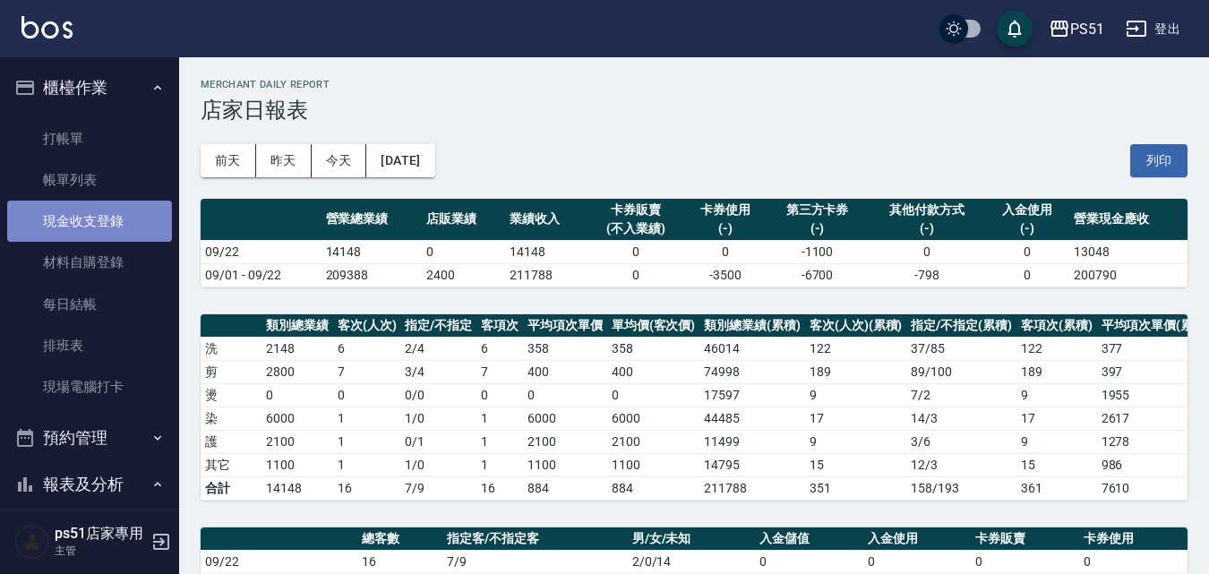
click at [115, 235] on link "現金收支登錄" at bounding box center [89, 221] width 165 height 41
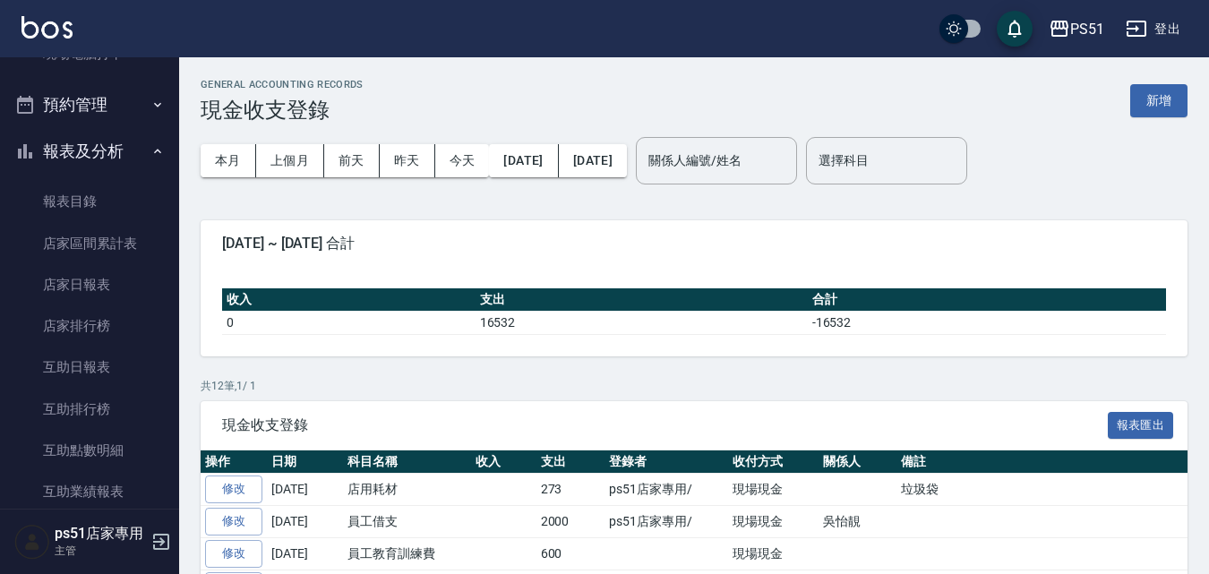
scroll to position [418, 0]
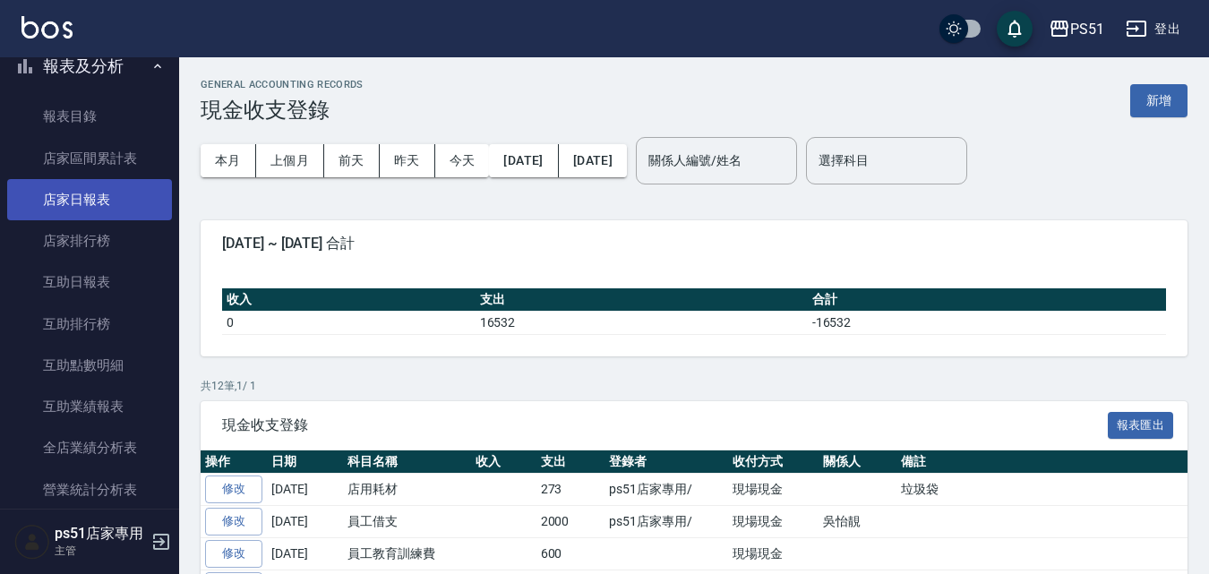
click at [116, 207] on link "店家日報表" at bounding box center [89, 199] width 165 height 41
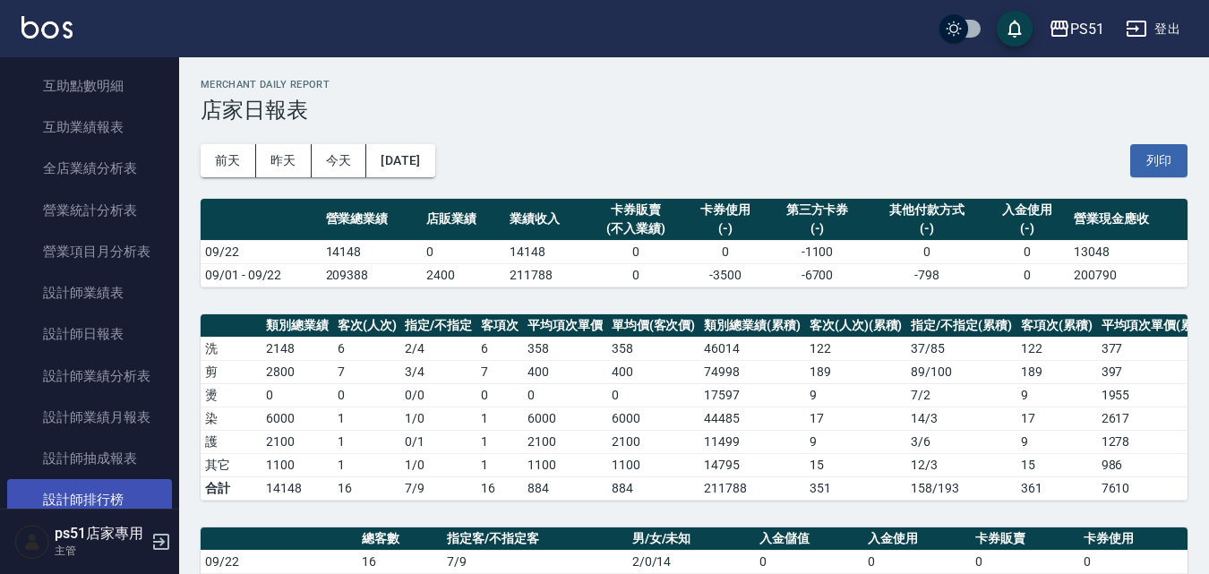
scroll to position [836, 0]
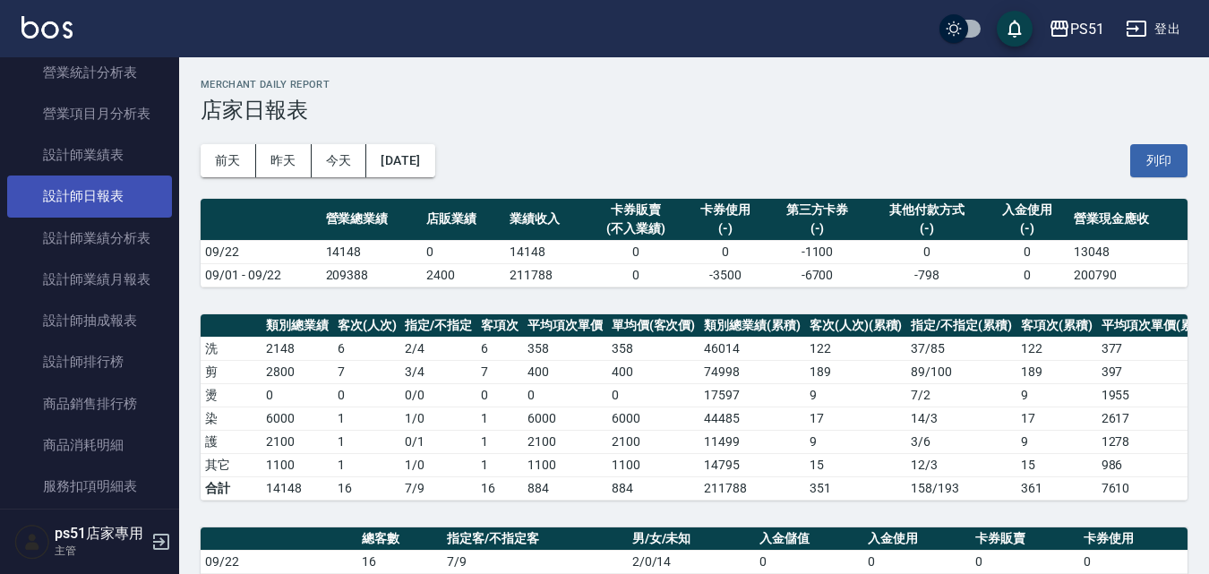
click at [125, 202] on link "設計師日報表" at bounding box center [89, 196] width 165 height 41
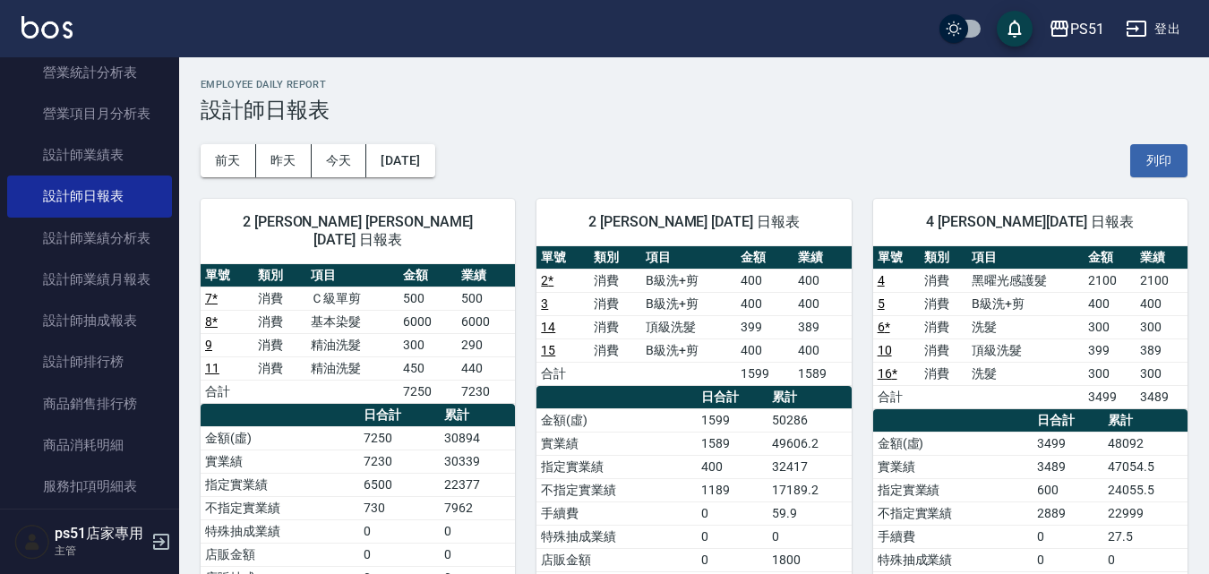
scroll to position [627, 0]
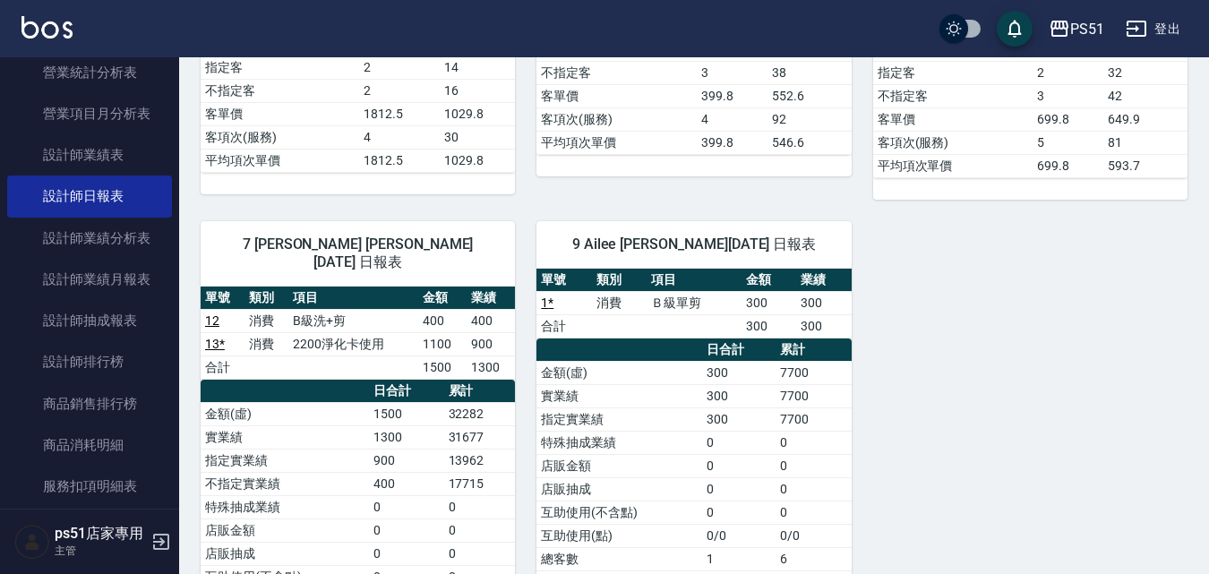
click at [218, 337] on link "13 *" at bounding box center [215, 344] width 20 height 14
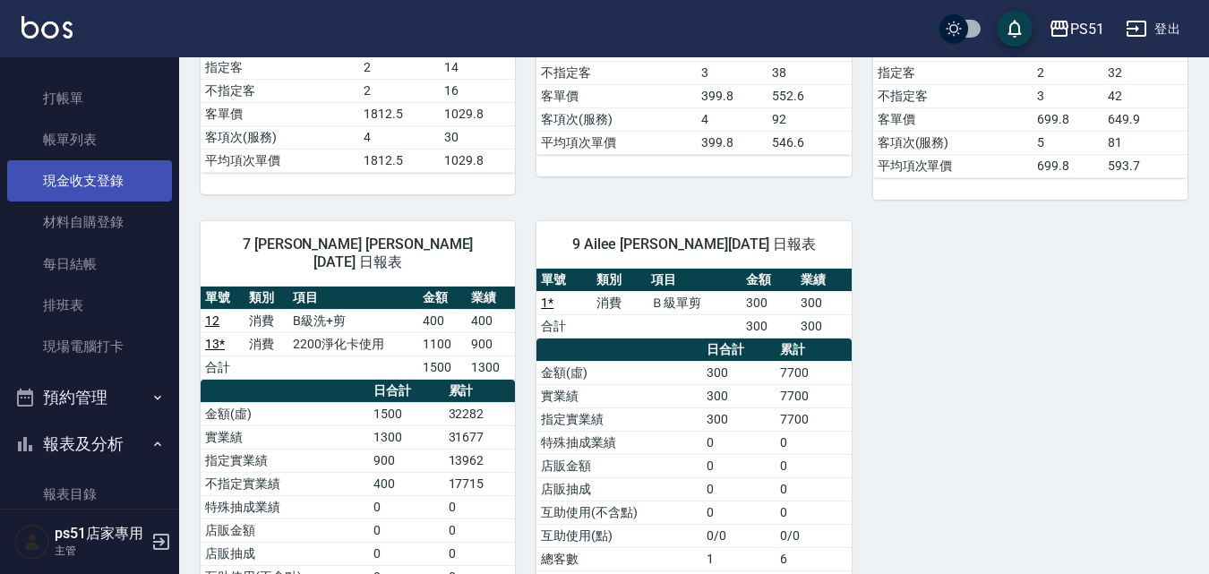
scroll to position [458, 0]
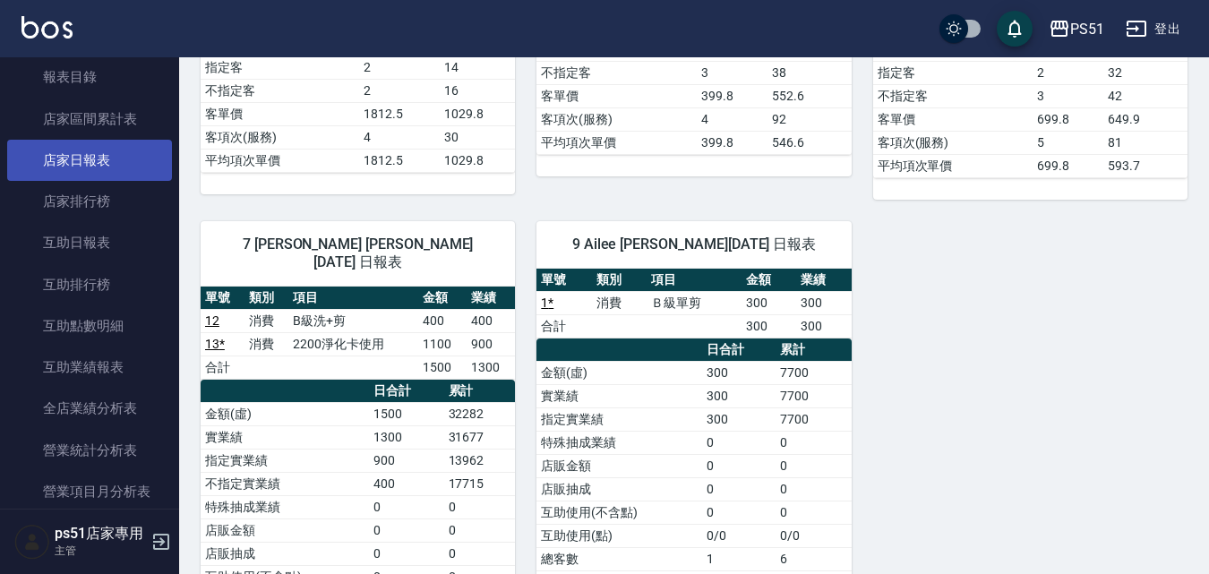
click at [125, 151] on link "店家日報表" at bounding box center [89, 160] width 165 height 41
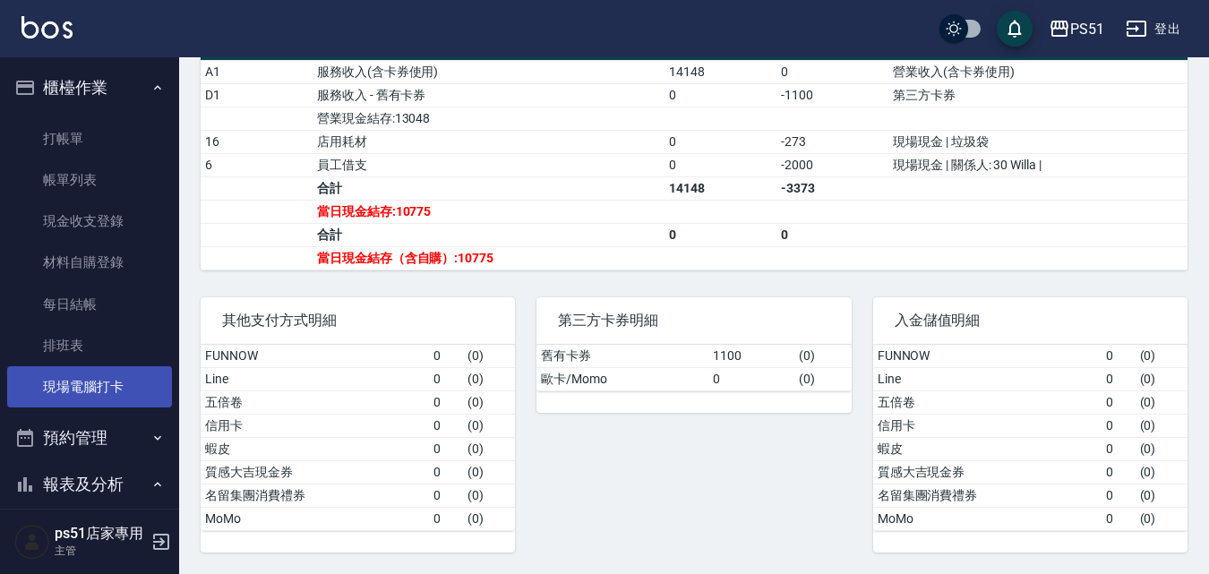
click at [123, 396] on link "現場電腦打卡" at bounding box center [89, 386] width 165 height 41
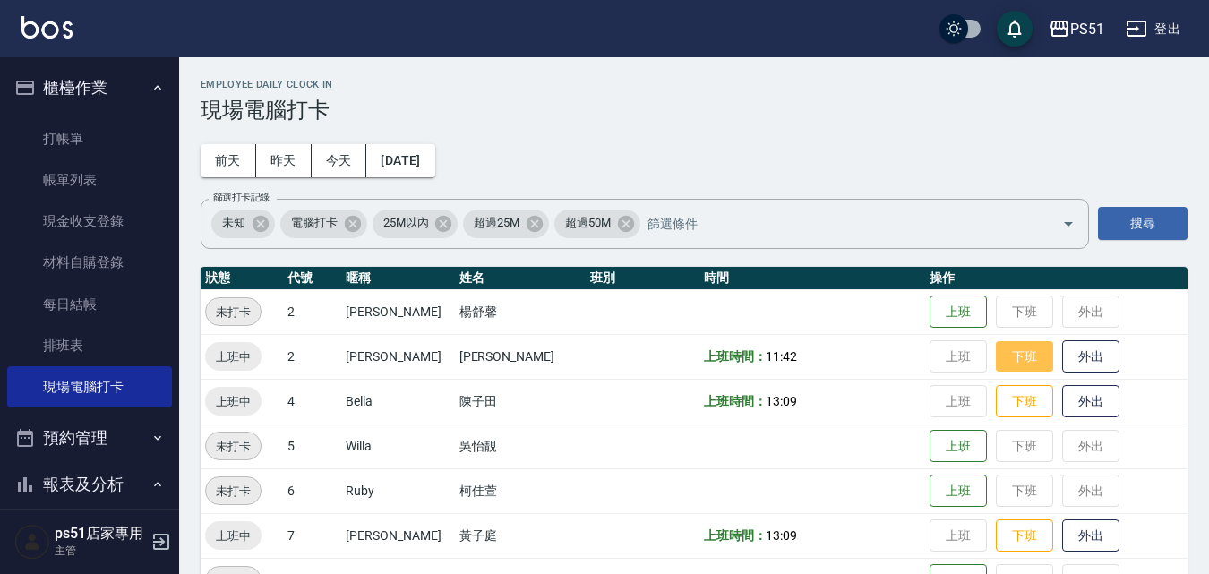
click at [1022, 358] on button "下班" at bounding box center [1024, 356] width 57 height 31
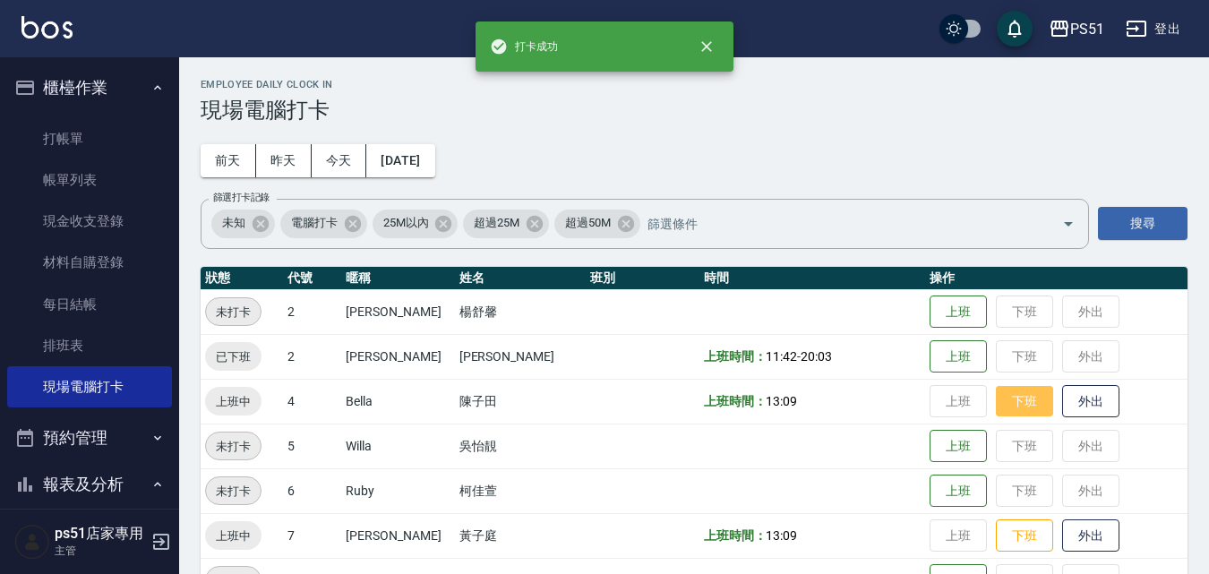
click at [1019, 405] on button "下班" at bounding box center [1024, 401] width 57 height 31
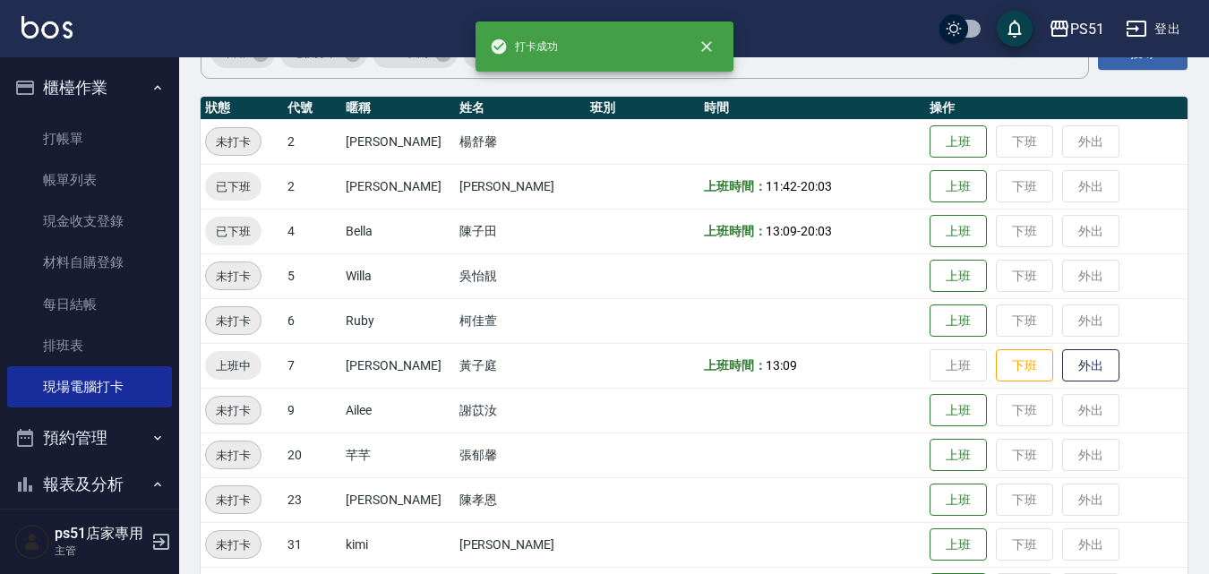
scroll to position [209, 0]
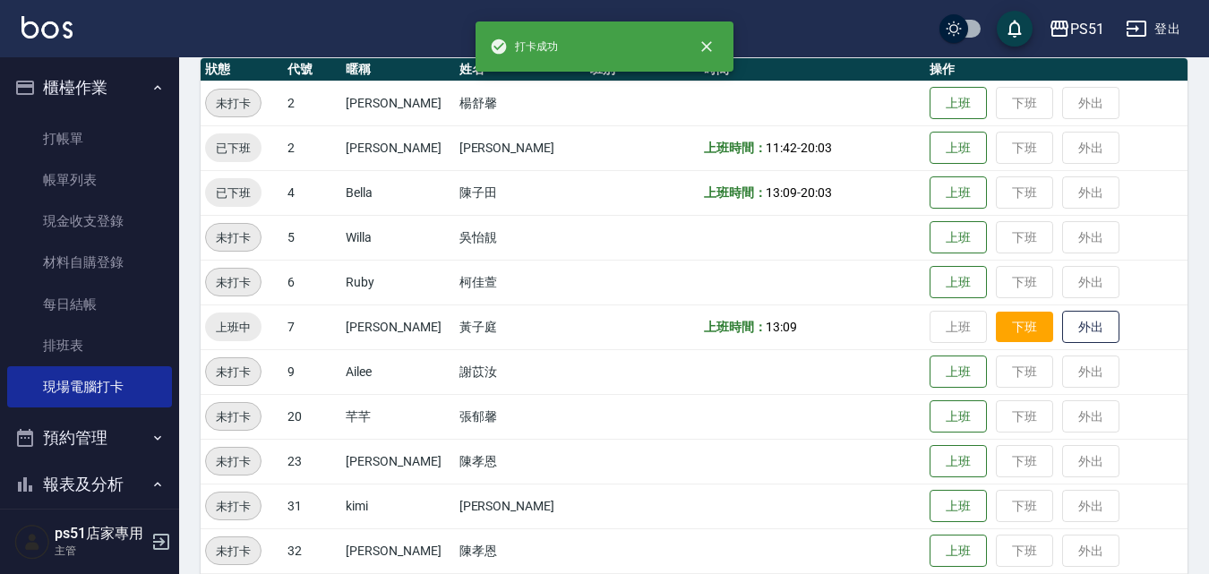
click at [996, 331] on button "下班" at bounding box center [1024, 327] width 57 height 31
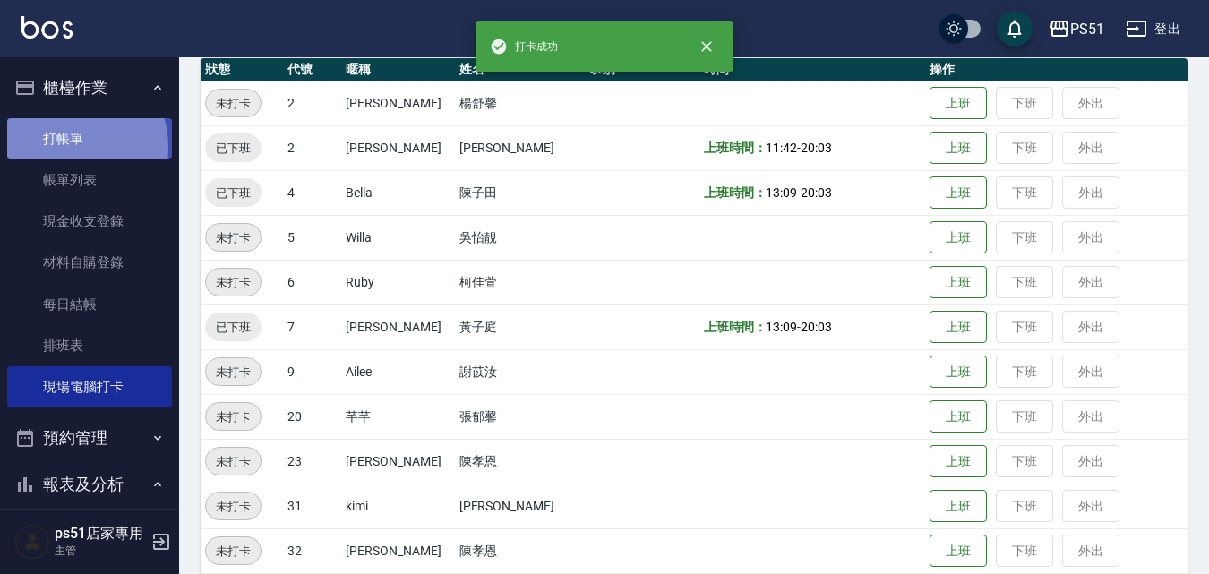
click at [64, 147] on link "打帳單" at bounding box center [89, 138] width 165 height 41
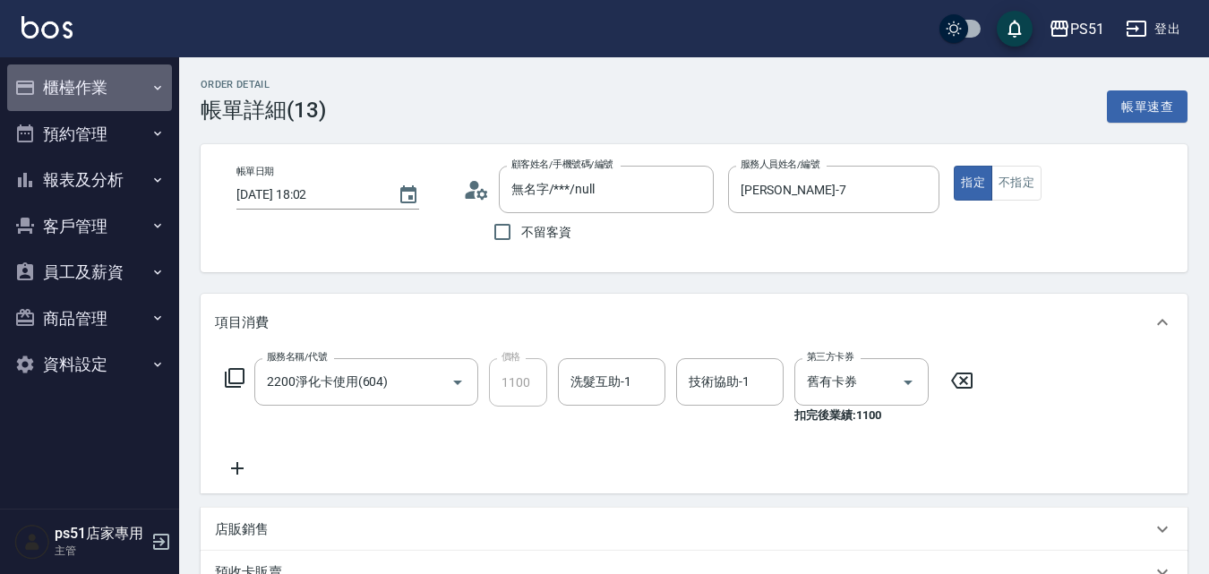
click at [72, 70] on button "櫃檯作業" at bounding box center [89, 88] width 165 height 47
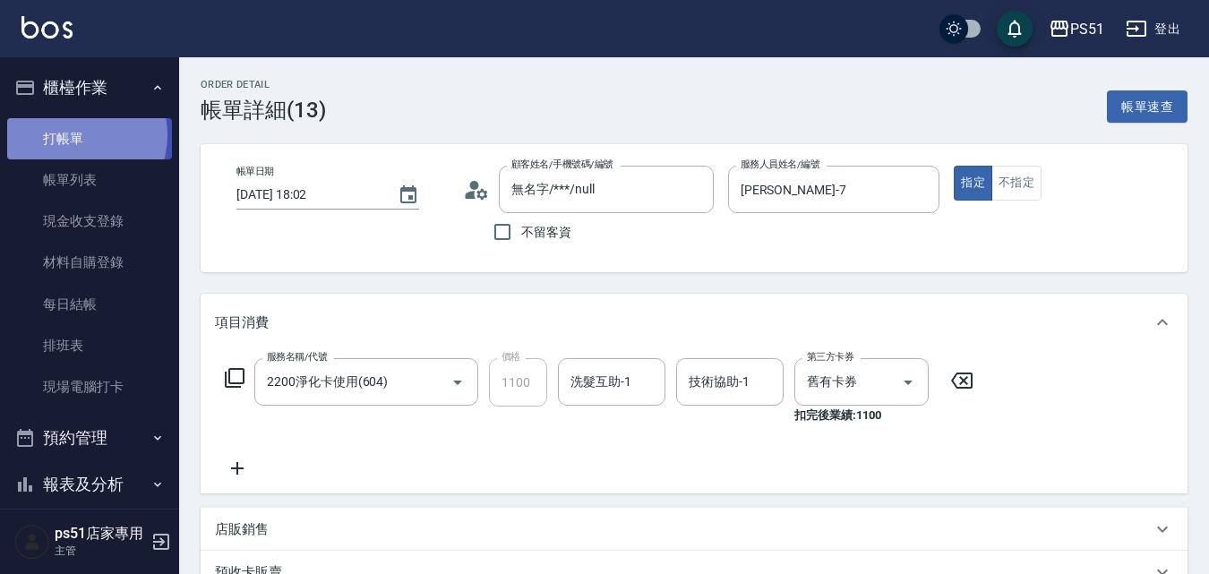
click at [71, 134] on link "打帳單" at bounding box center [89, 138] width 165 height 41
